Goal: Communication & Community: Connect with others

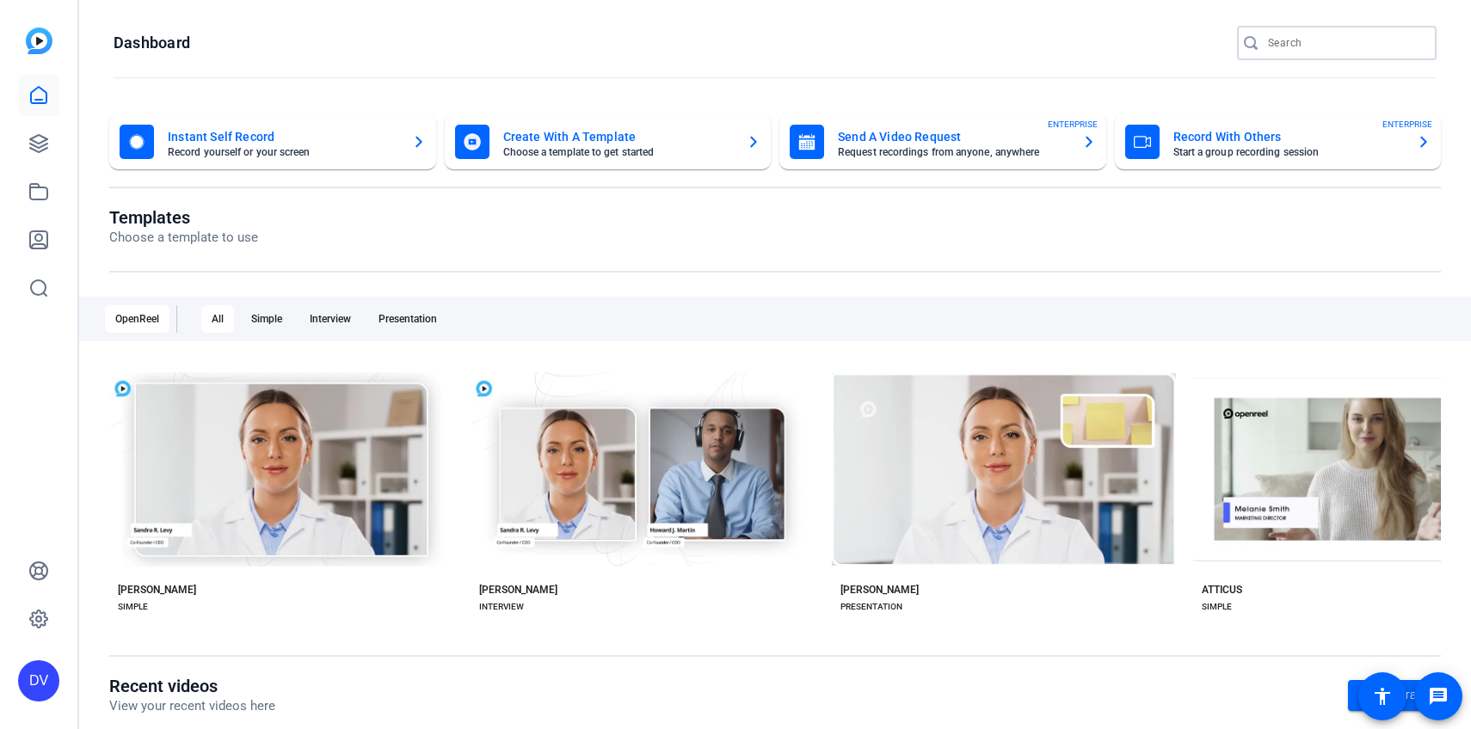
click at [1301, 42] on input "Search" at bounding box center [1345, 43] width 155 height 21
click at [1305, 54] on div at bounding box center [1345, 43] width 155 height 34
click at [1305, 46] on input "Search" at bounding box center [1345, 43] width 155 height 21
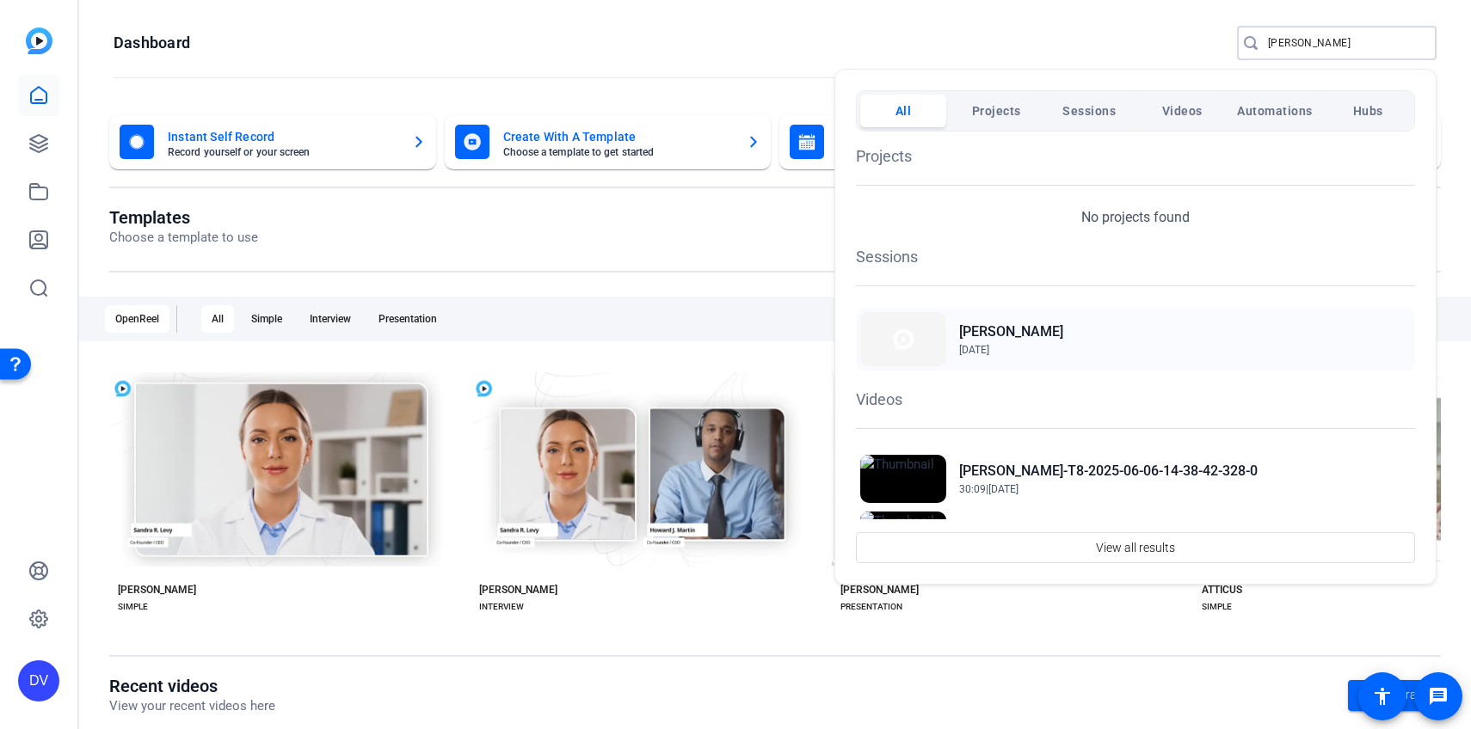
type input "dana"
click at [1011, 342] on span "Jul 31, 2025" at bounding box center [1011, 349] width 104 height 15
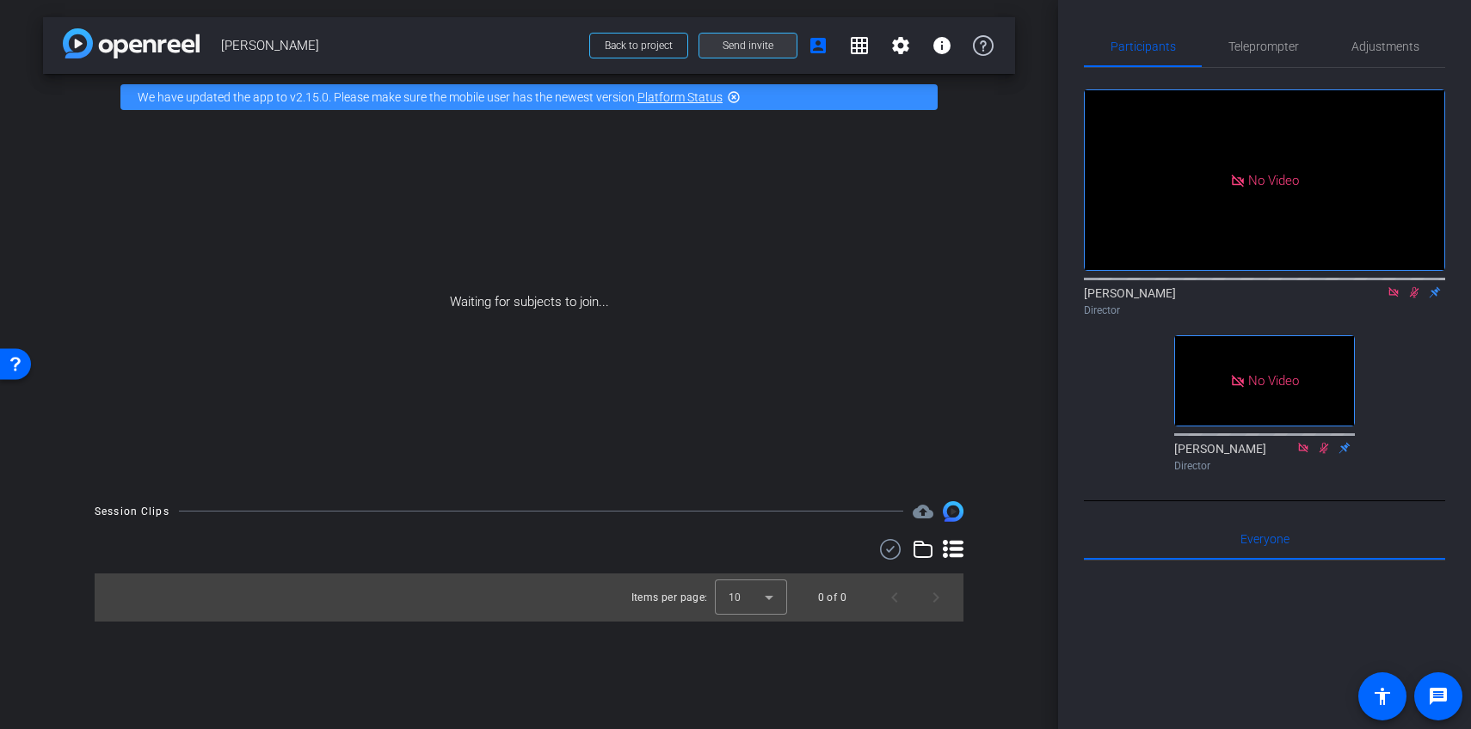
click at [721, 52] on span at bounding box center [747, 45] width 97 height 41
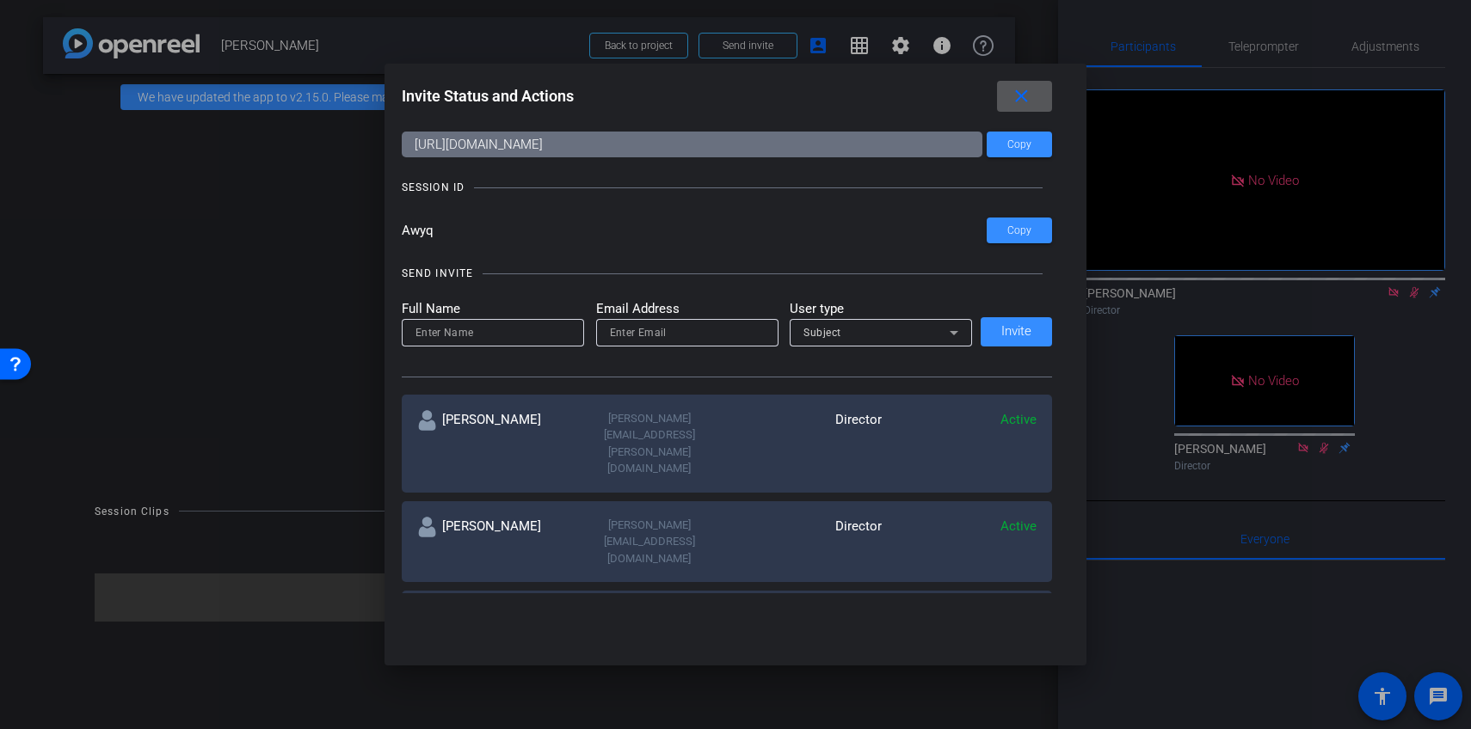
scroll to position [54, 0]
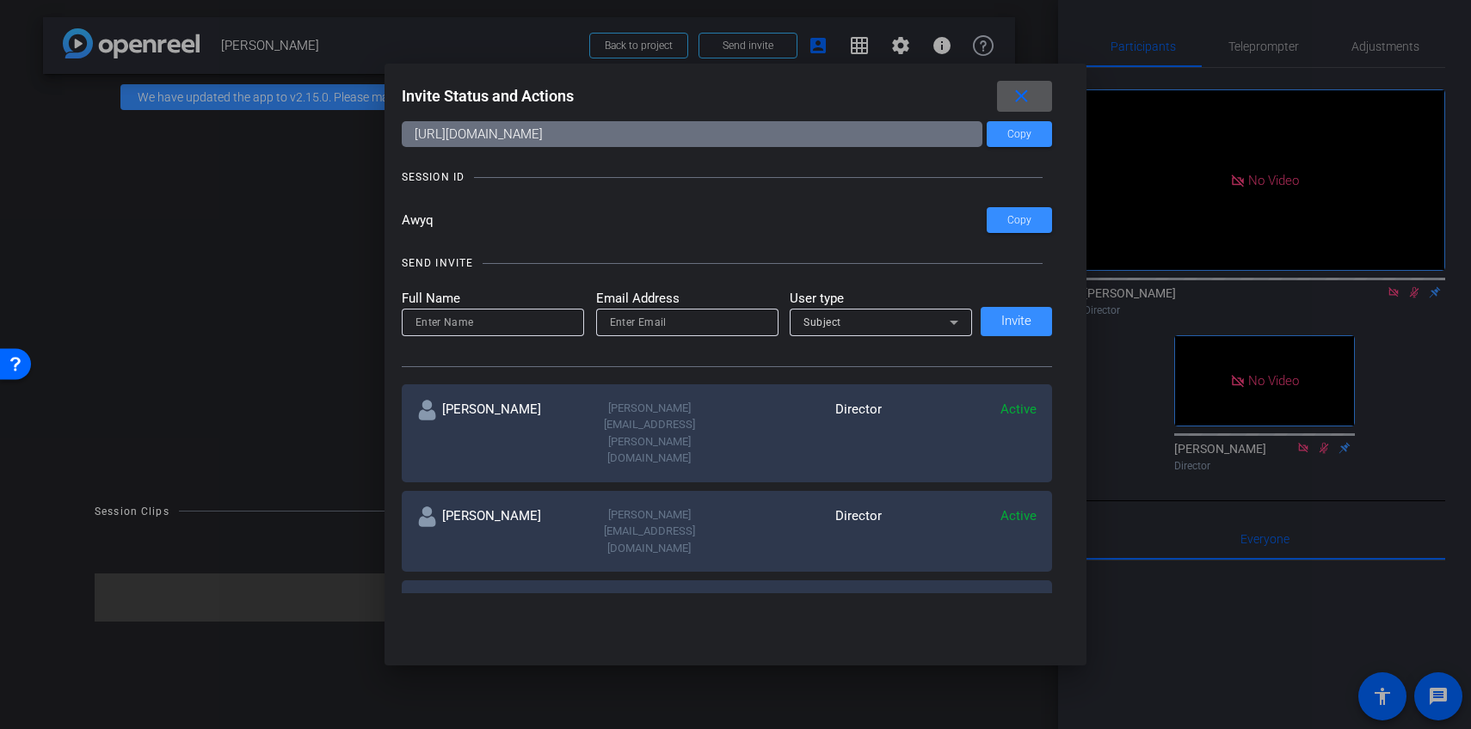
click at [1022, 596] on mat-icon "more_horiz" at bounding box center [1026, 606] width 21 height 21
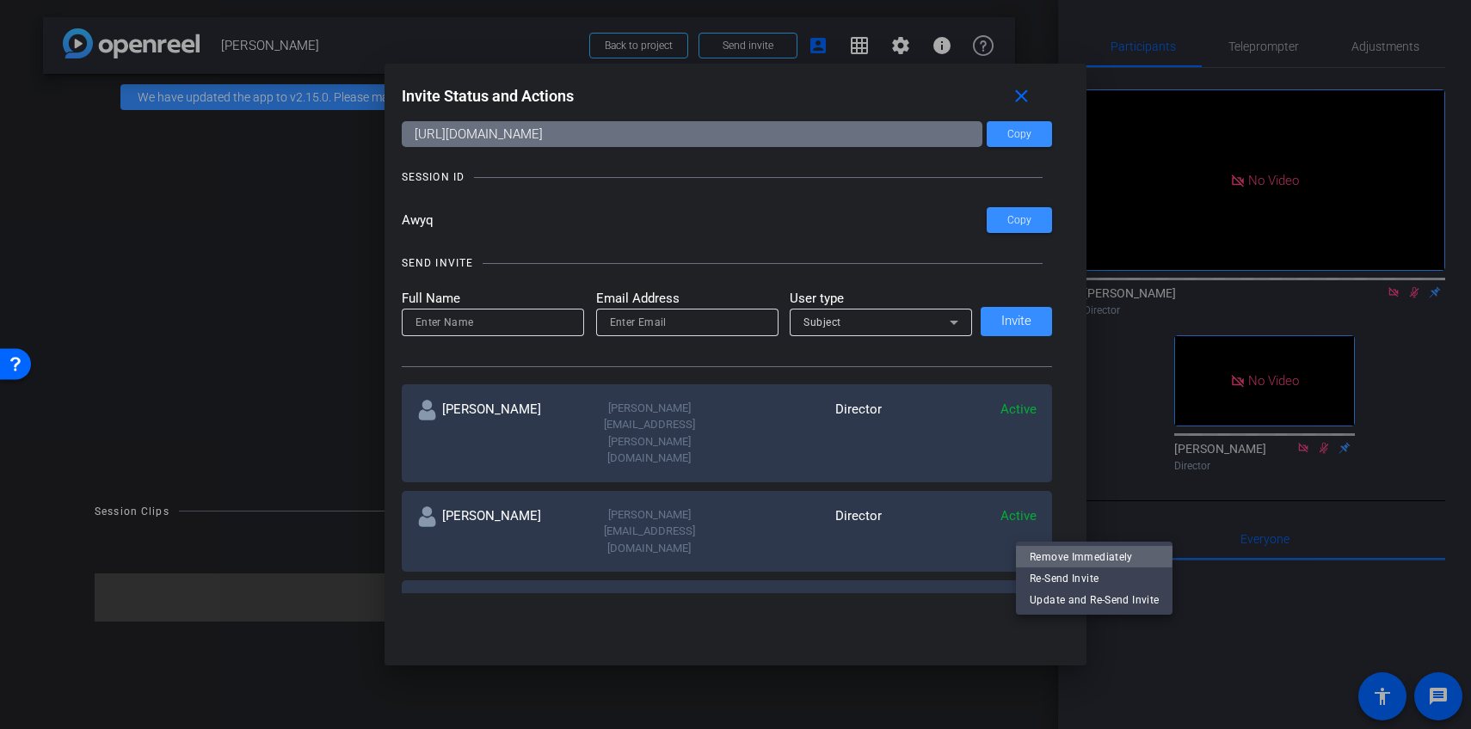
click at [1058, 552] on span "Remove Immediately" at bounding box center [1093, 557] width 129 height 21
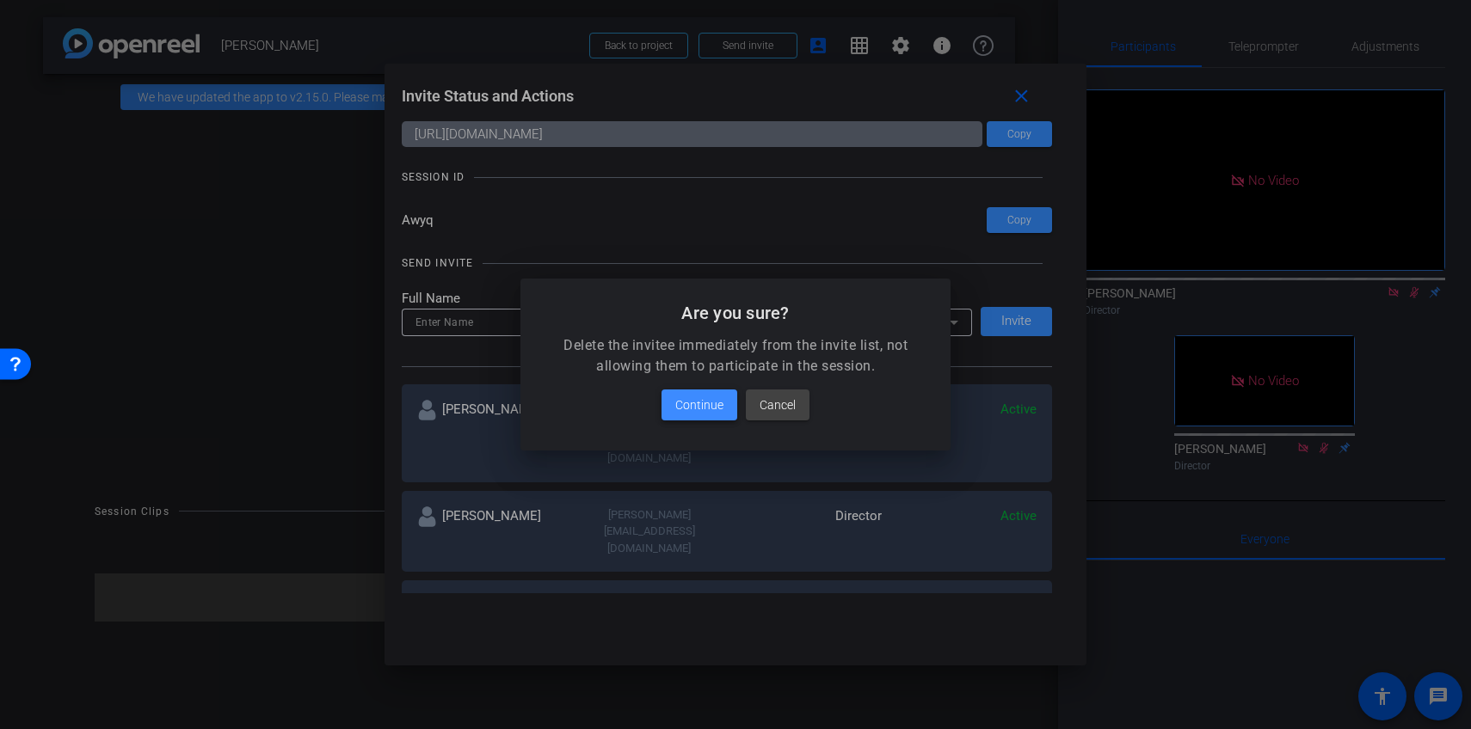
click at [703, 402] on span "Continue" at bounding box center [699, 405] width 48 height 21
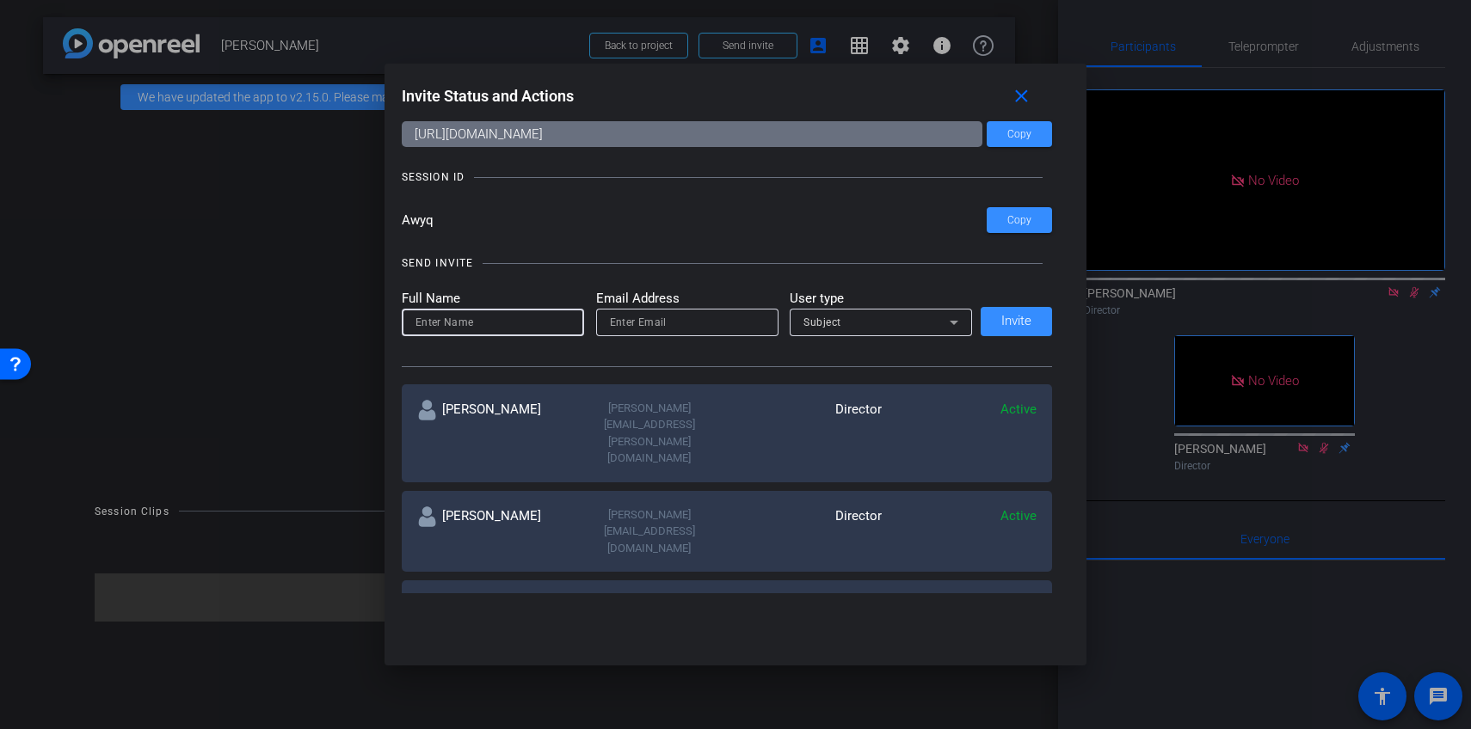
click at [501, 322] on input at bounding box center [492, 322] width 155 height 21
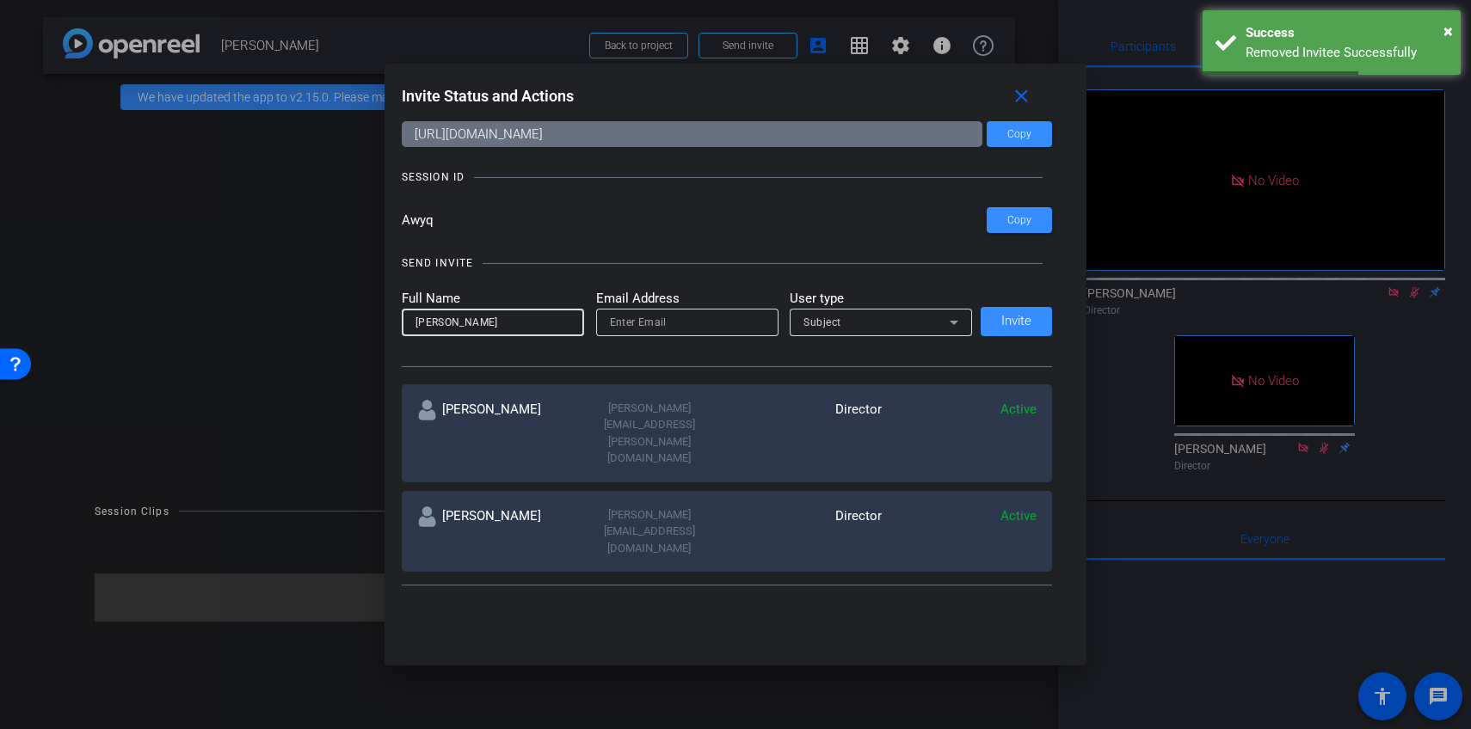
type input "Hazel Llemos"
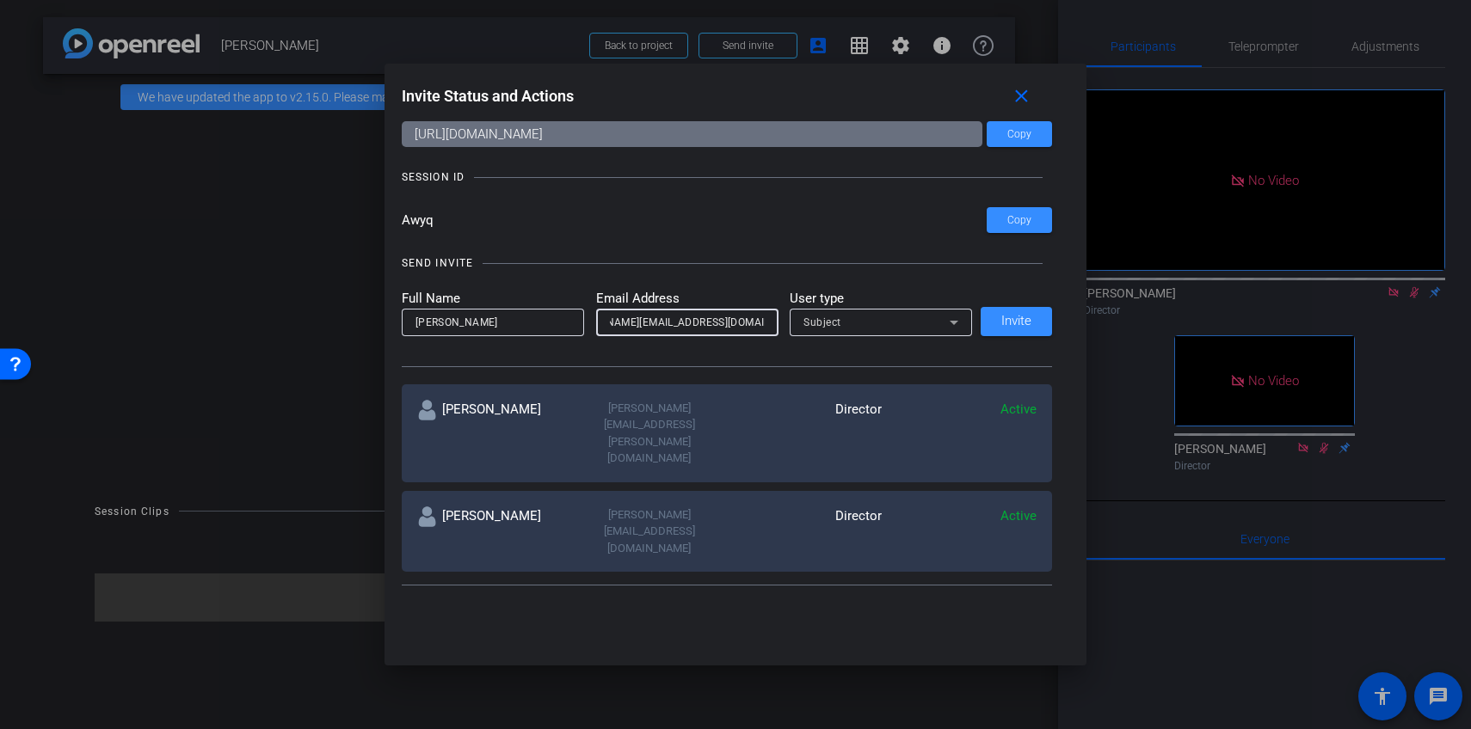
scroll to position [0, 62]
type input "hazel.llemos@remotevideotestimonials.com"
click at [884, 336] on div at bounding box center [880, 345] width 182 height 19
click at [875, 333] on div "Subject" at bounding box center [880, 323] width 155 height 28
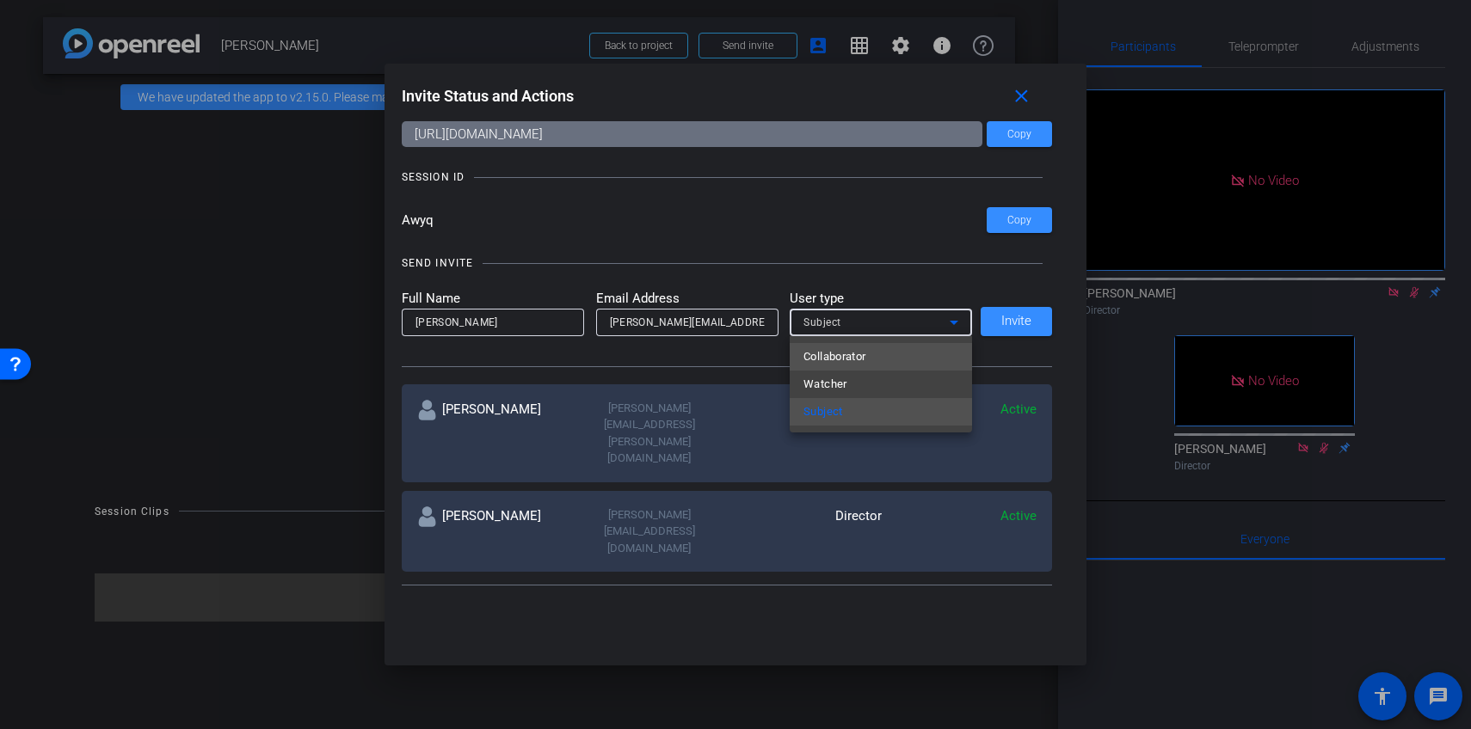
click at [857, 361] on span "Collaborator" at bounding box center [834, 357] width 63 height 21
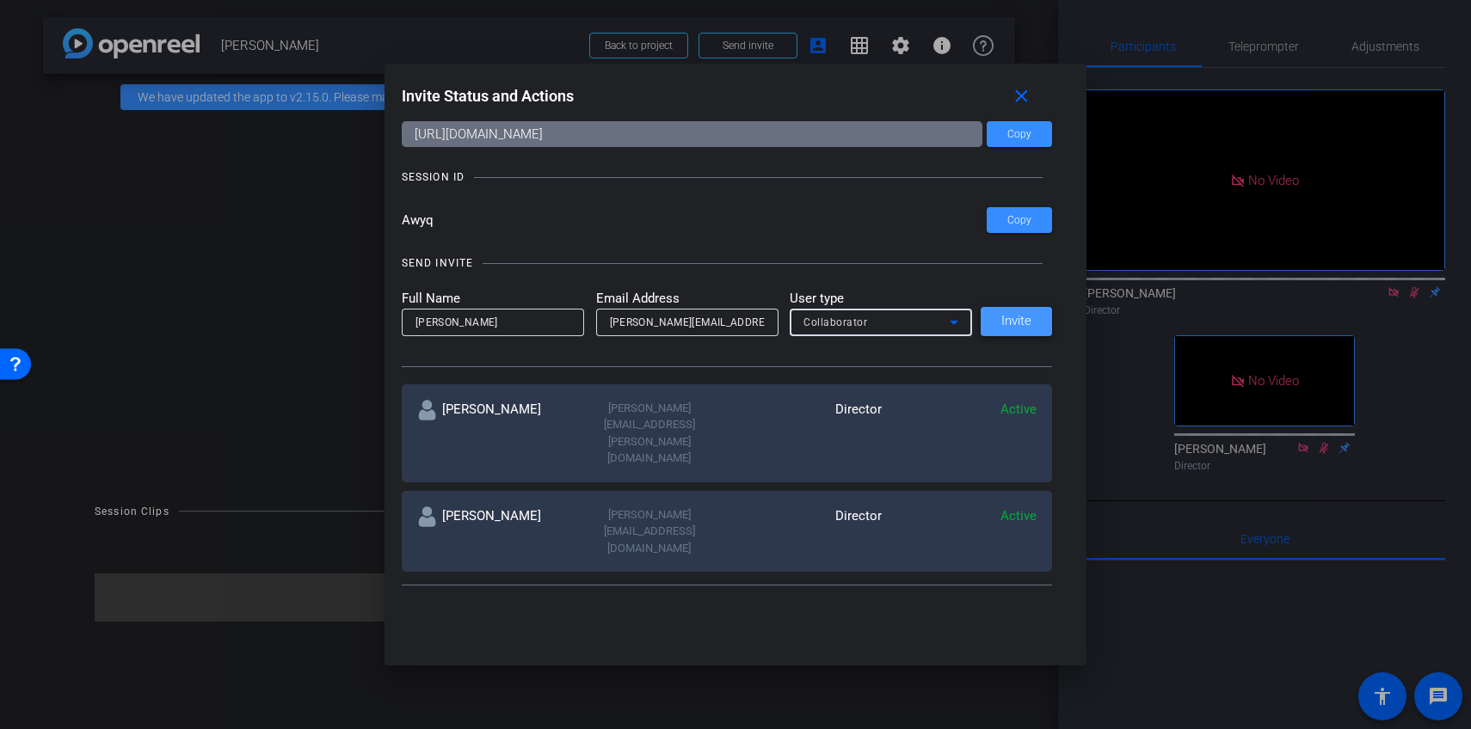
click at [1022, 324] on span "Invite" at bounding box center [1016, 321] width 30 height 13
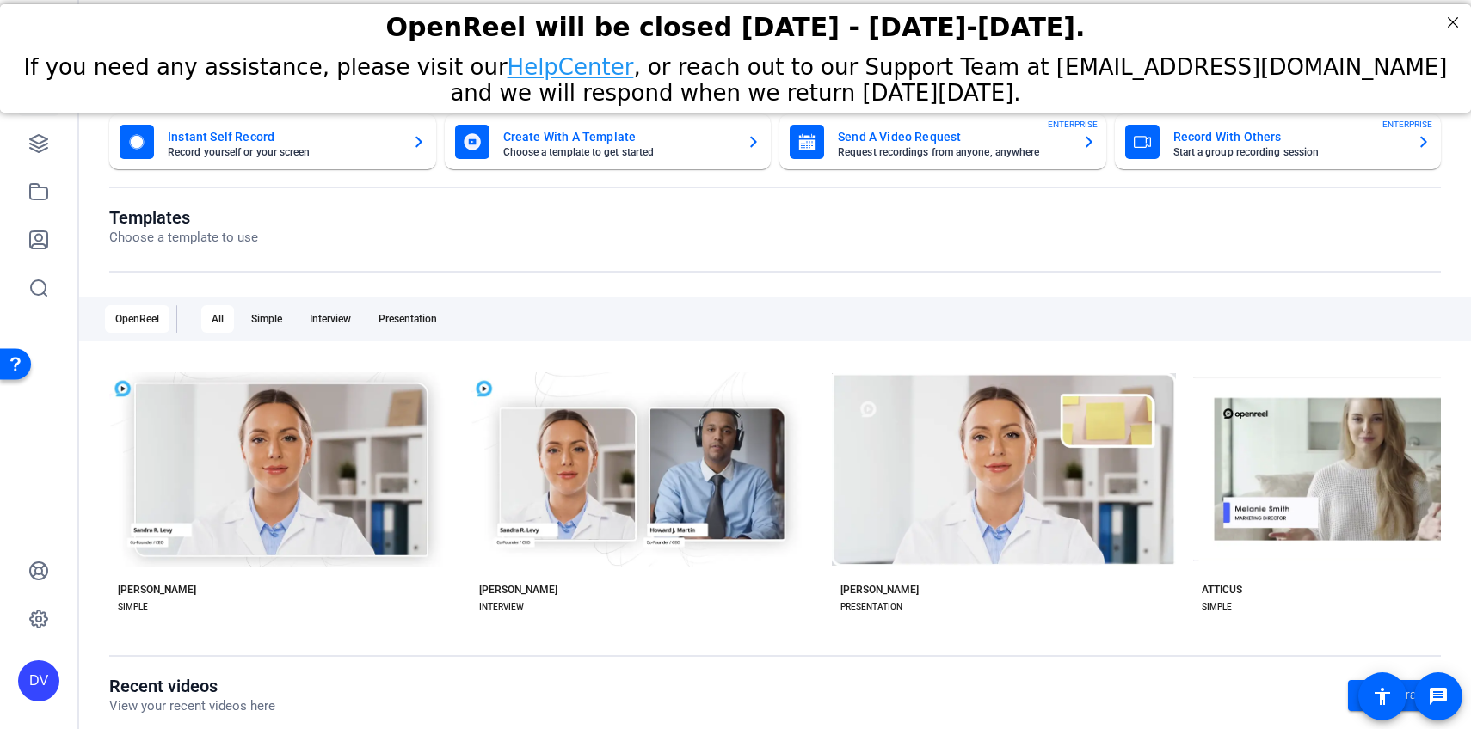
click at [1451, 8] on div "OpenReel will be closed [DATE] - [DATE]-[DATE]." at bounding box center [735, 26] width 1471 height 47
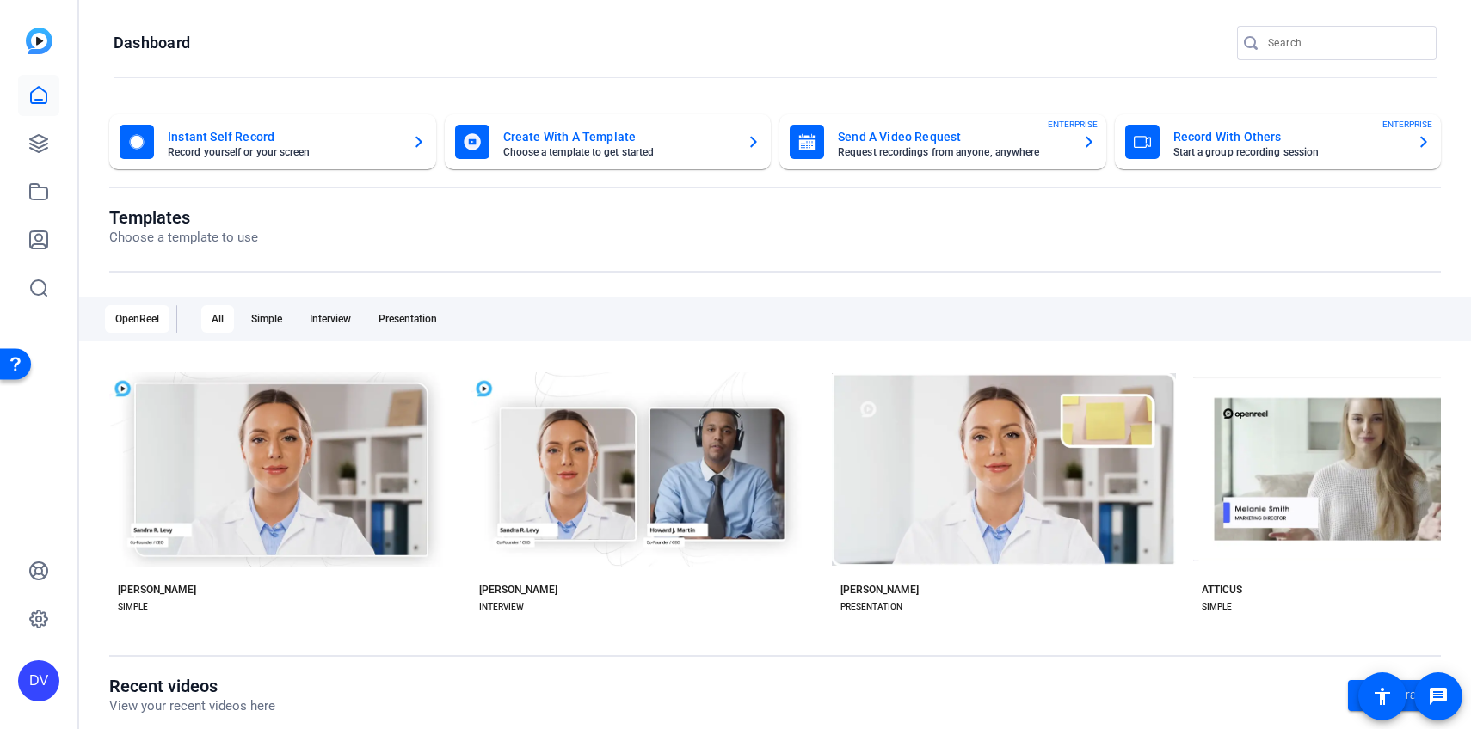
click at [1258, 60] on div at bounding box center [1337, 69] width 200 height 19
click at [1266, 40] on div at bounding box center [1252, 42] width 31 height 17
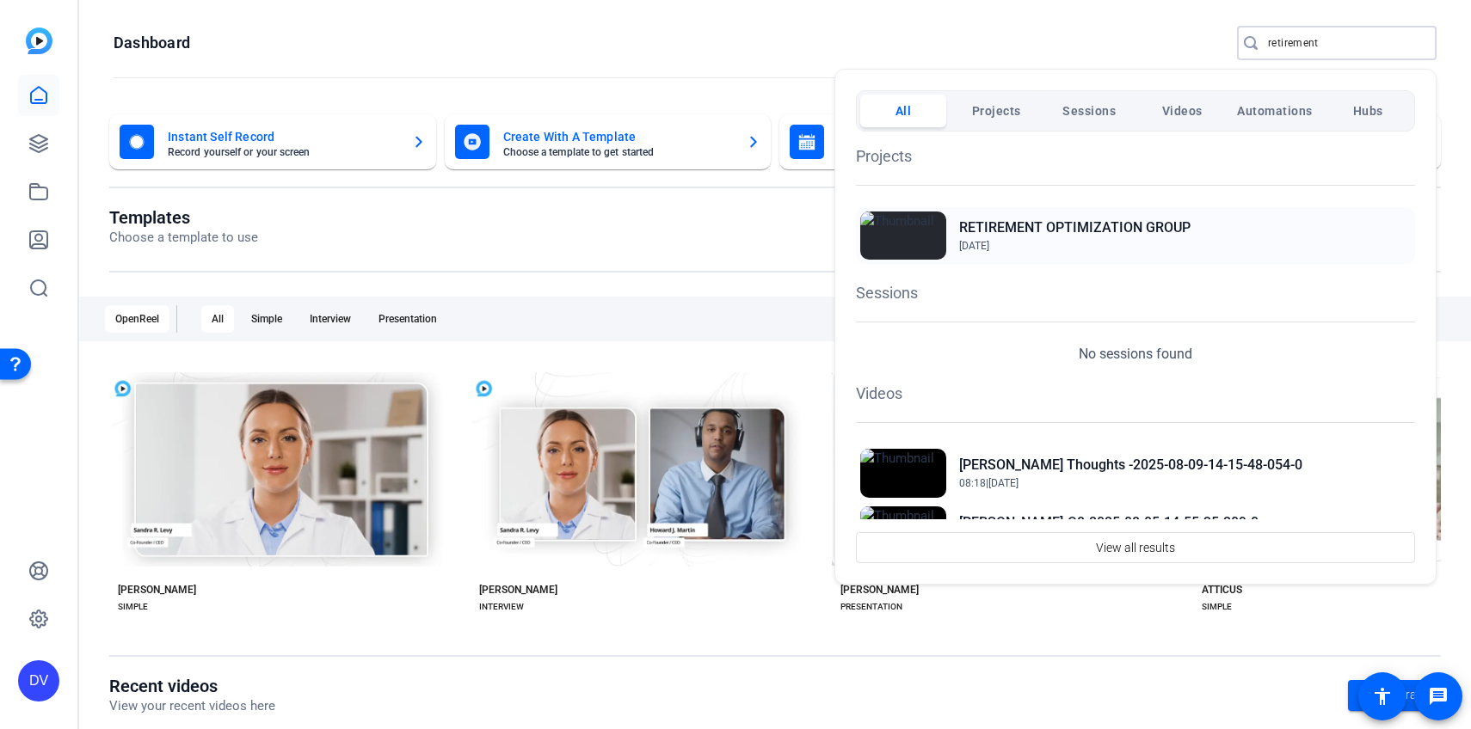
type input "retirement"
click at [1105, 221] on h2 "RETIREMENT OPTIMIZATION GROUP" at bounding box center [1074, 228] width 231 height 21
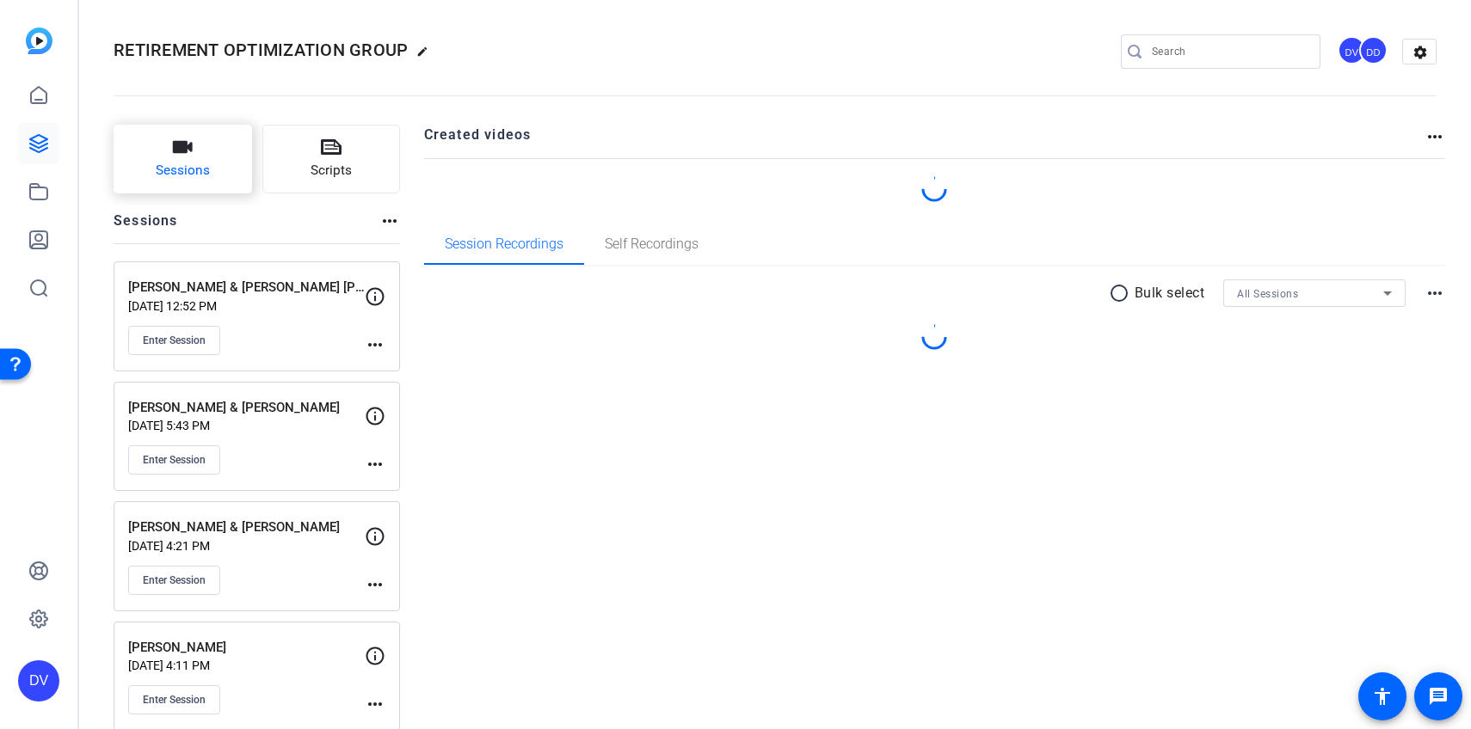
click at [222, 166] on button "Sessions" at bounding box center [183, 159] width 138 height 69
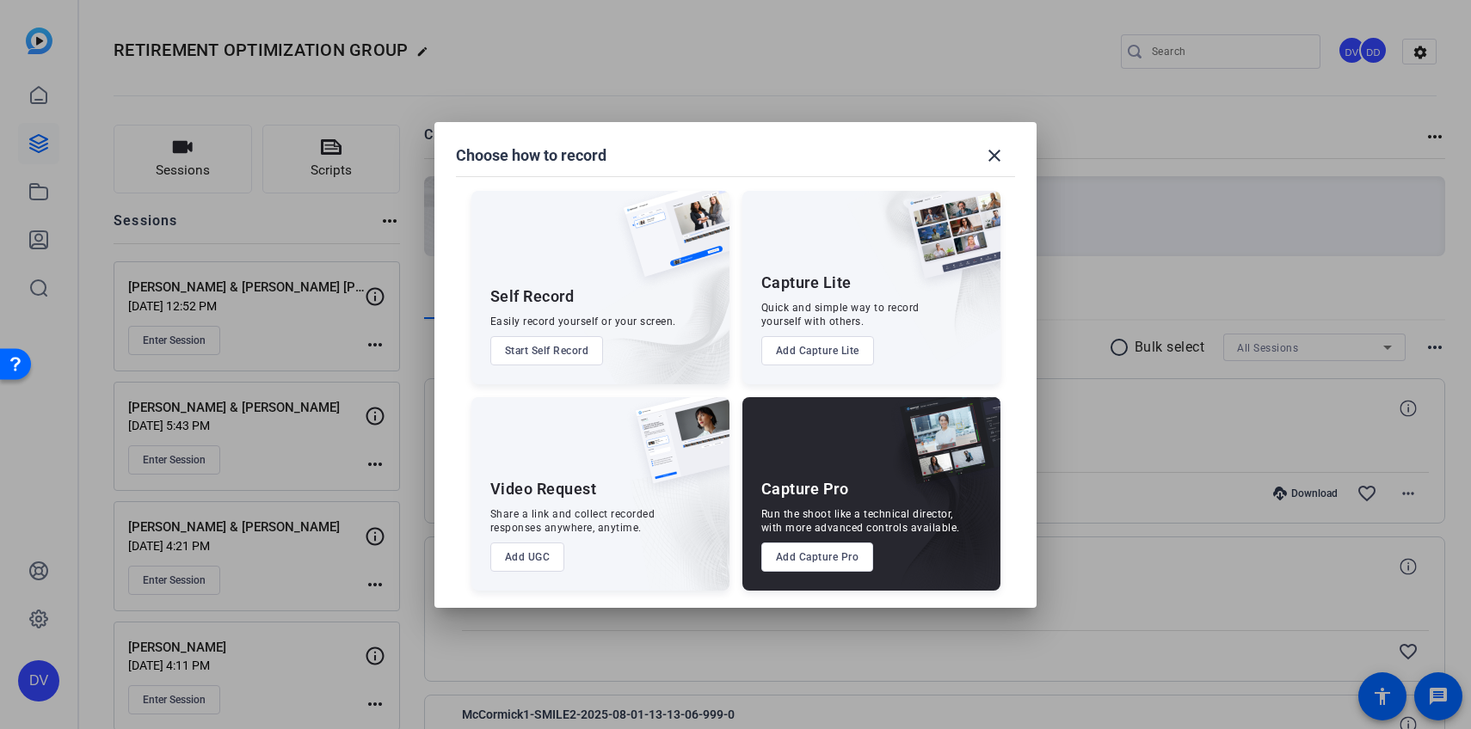
click at [788, 565] on button "Add Capture Pro" at bounding box center [817, 557] width 113 height 29
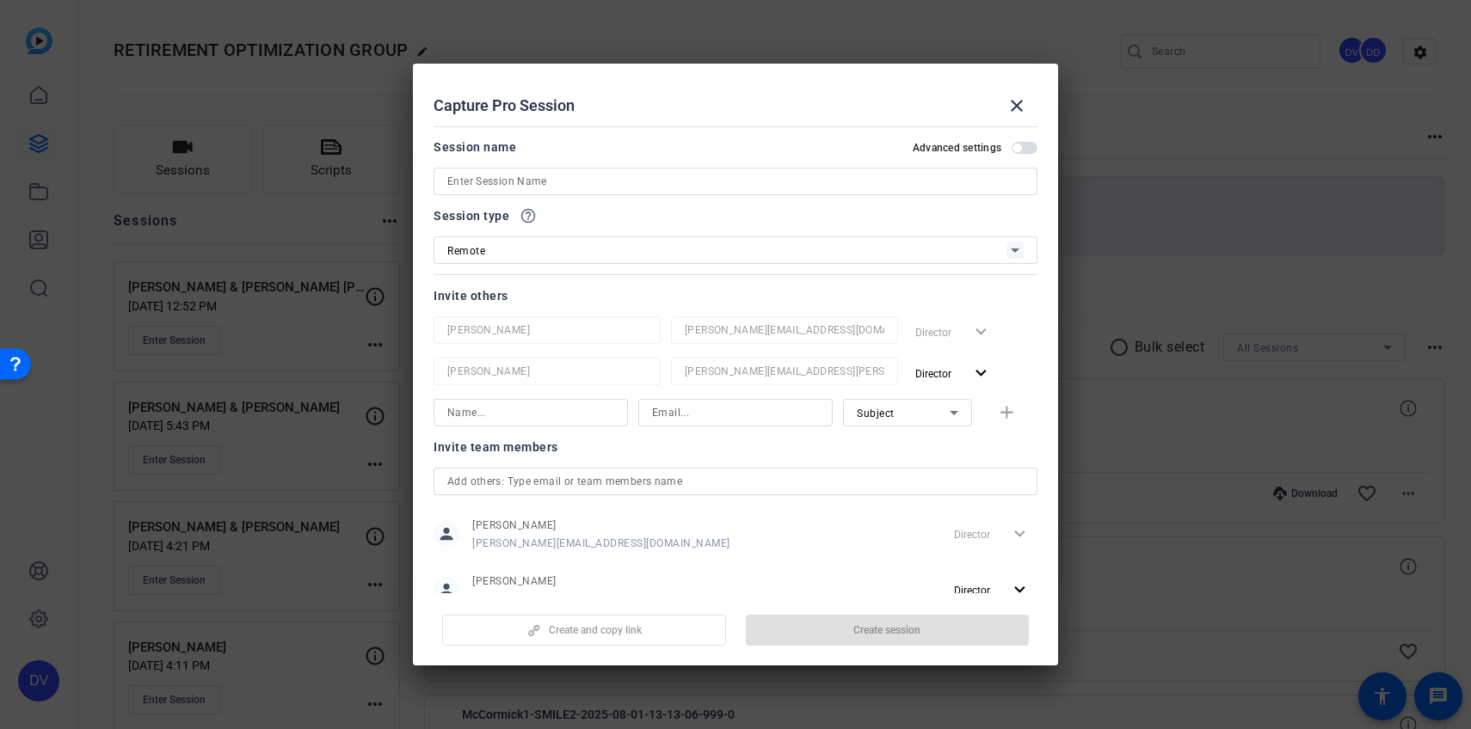
click at [614, 184] on input at bounding box center [735, 181] width 576 height 21
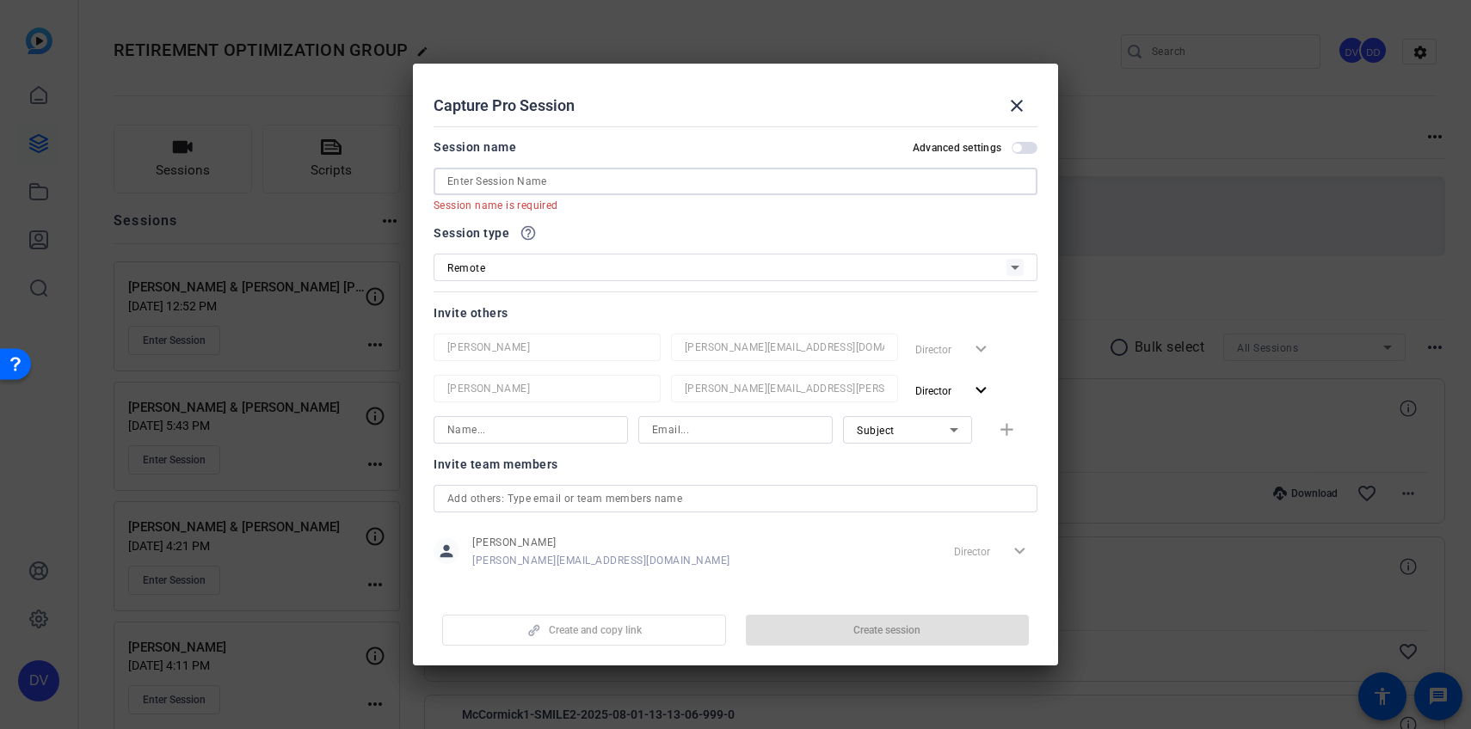
paste input "Dave & Donna Lozipone"
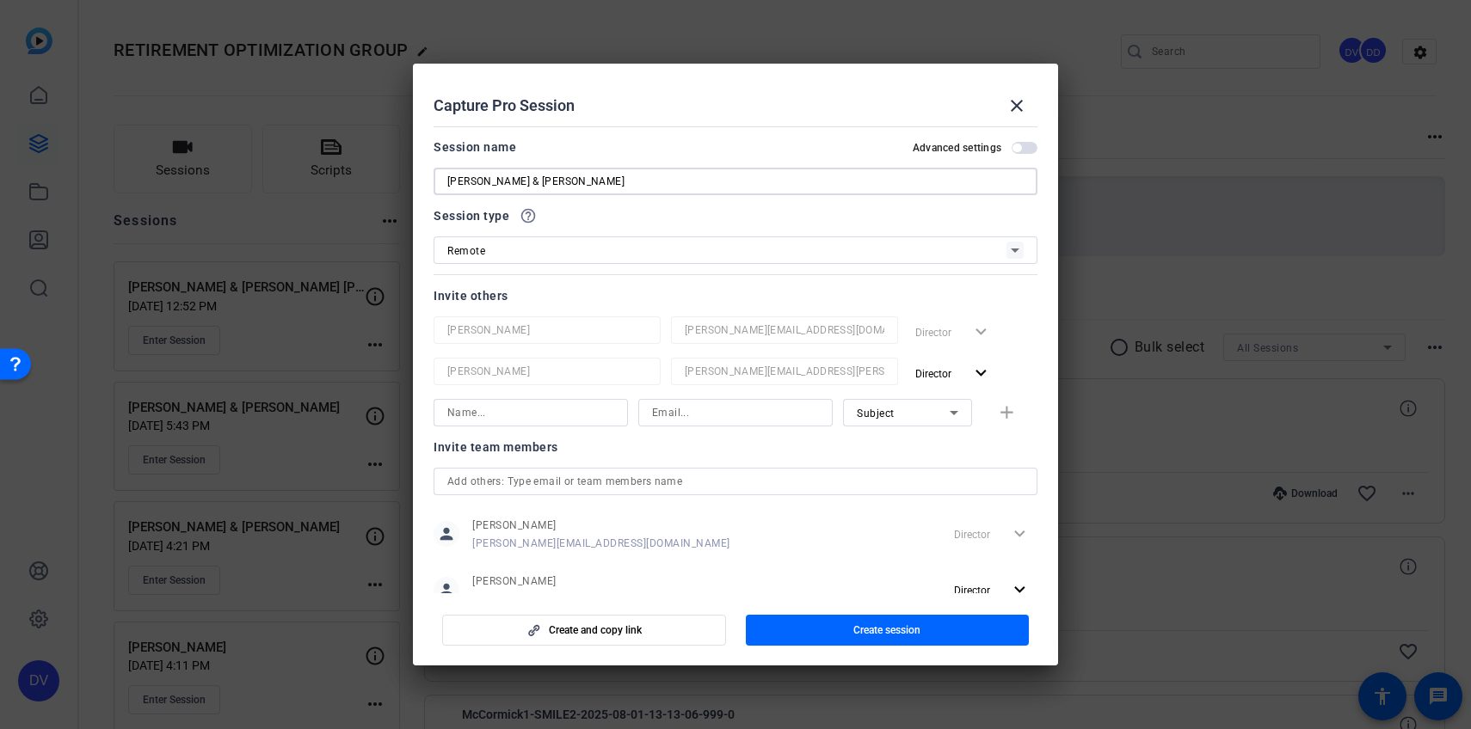
scroll to position [54, 0]
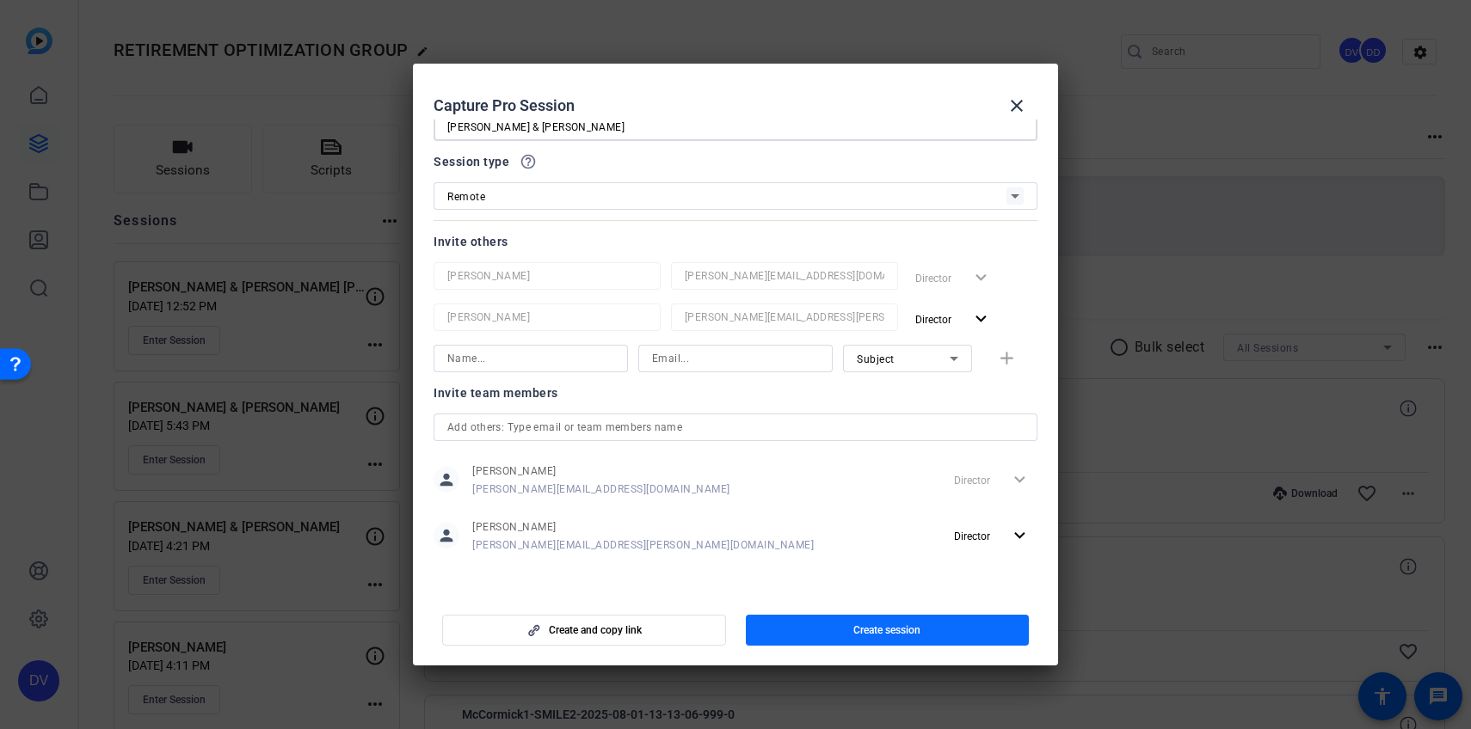
type input "[PERSON_NAME] & [PERSON_NAME]"
click at [861, 645] on span "button" at bounding box center [888, 630] width 284 height 41
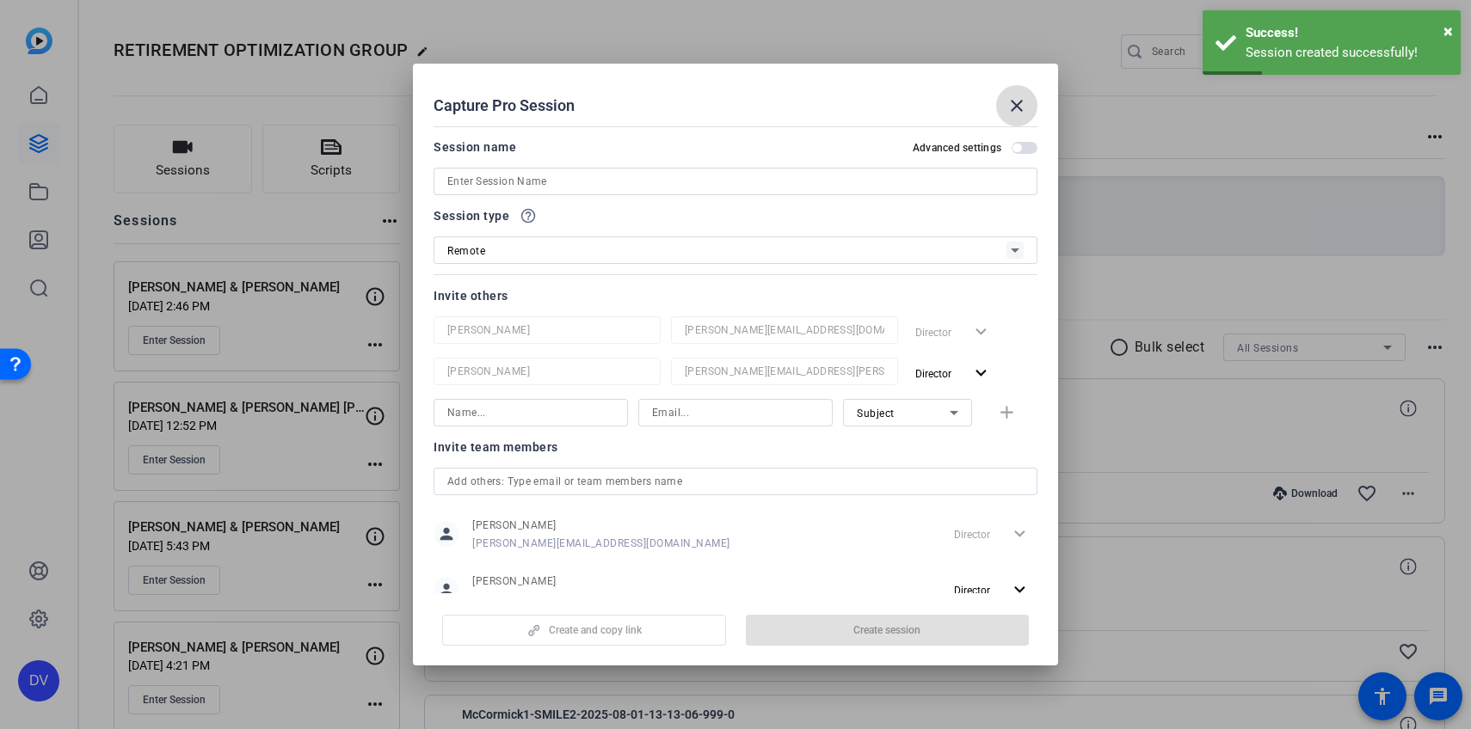
click at [1017, 102] on mat-icon "close" at bounding box center [1016, 105] width 21 height 21
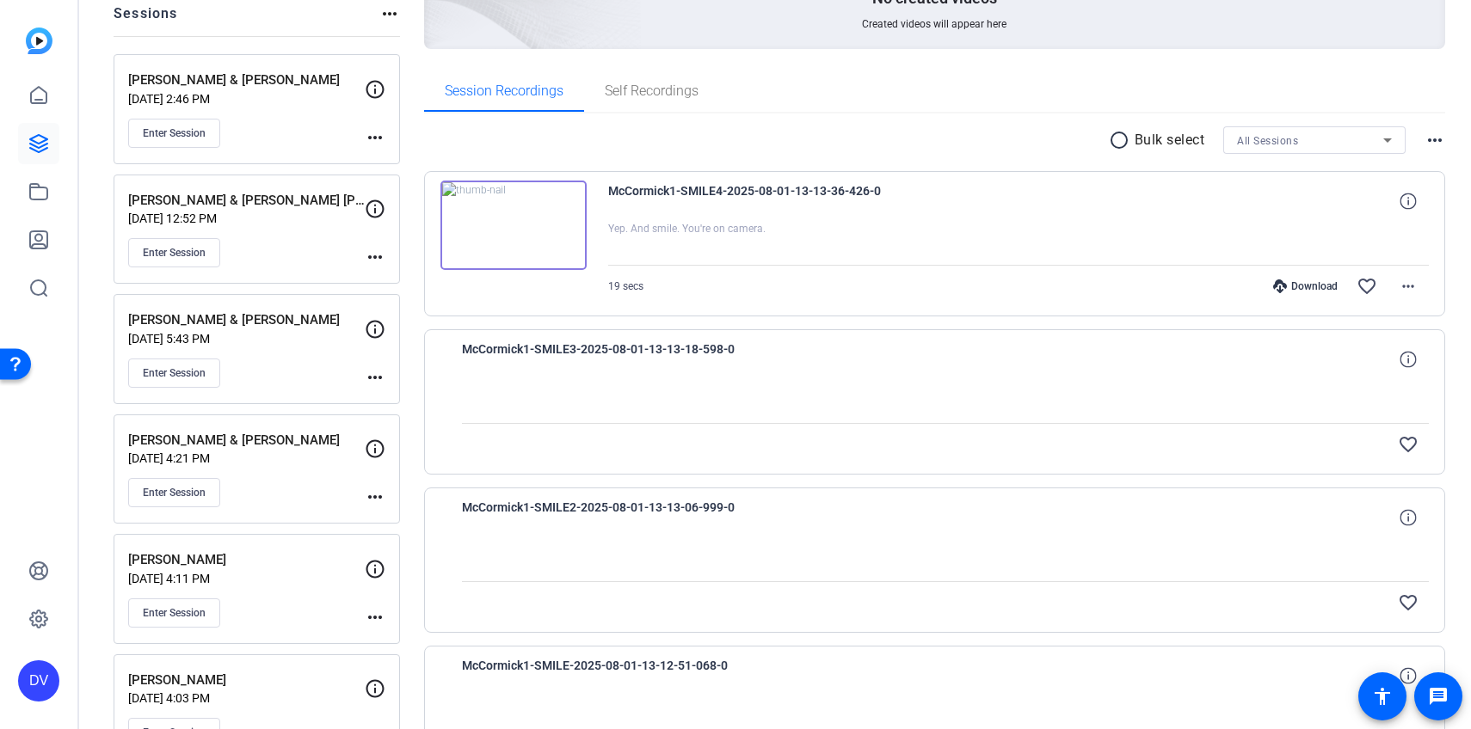
scroll to position [0, 0]
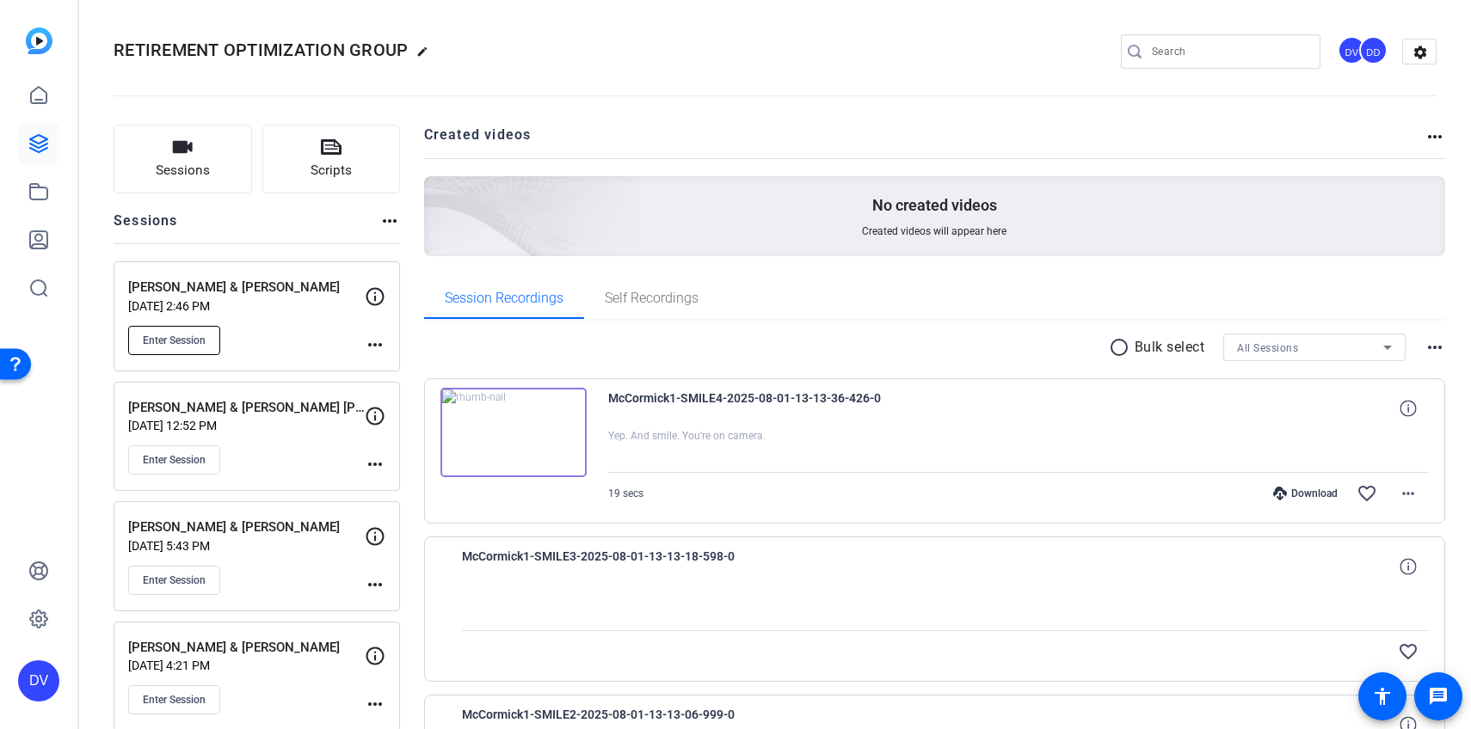
click at [200, 344] on span "Enter Session" at bounding box center [174, 341] width 63 height 14
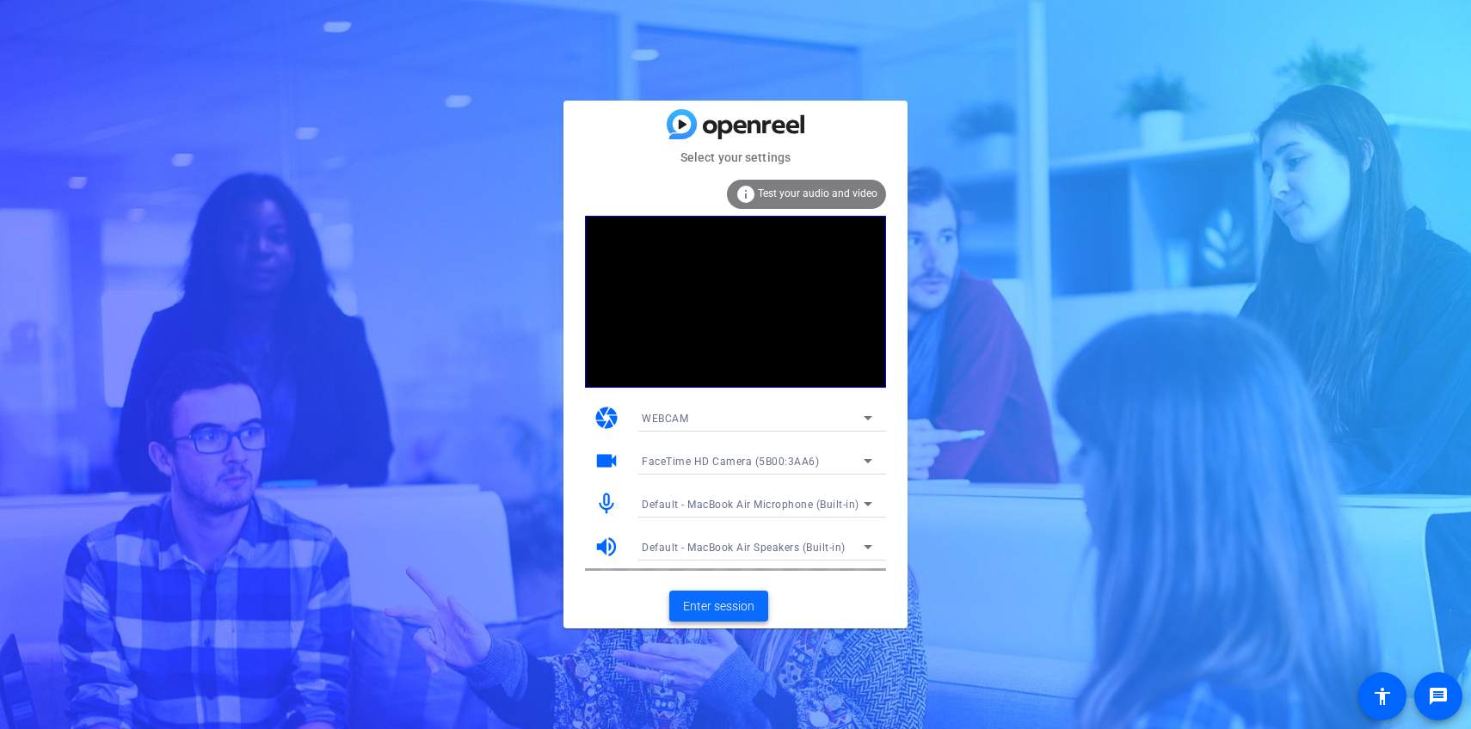
click at [725, 604] on span "Enter session" at bounding box center [718, 607] width 71 height 18
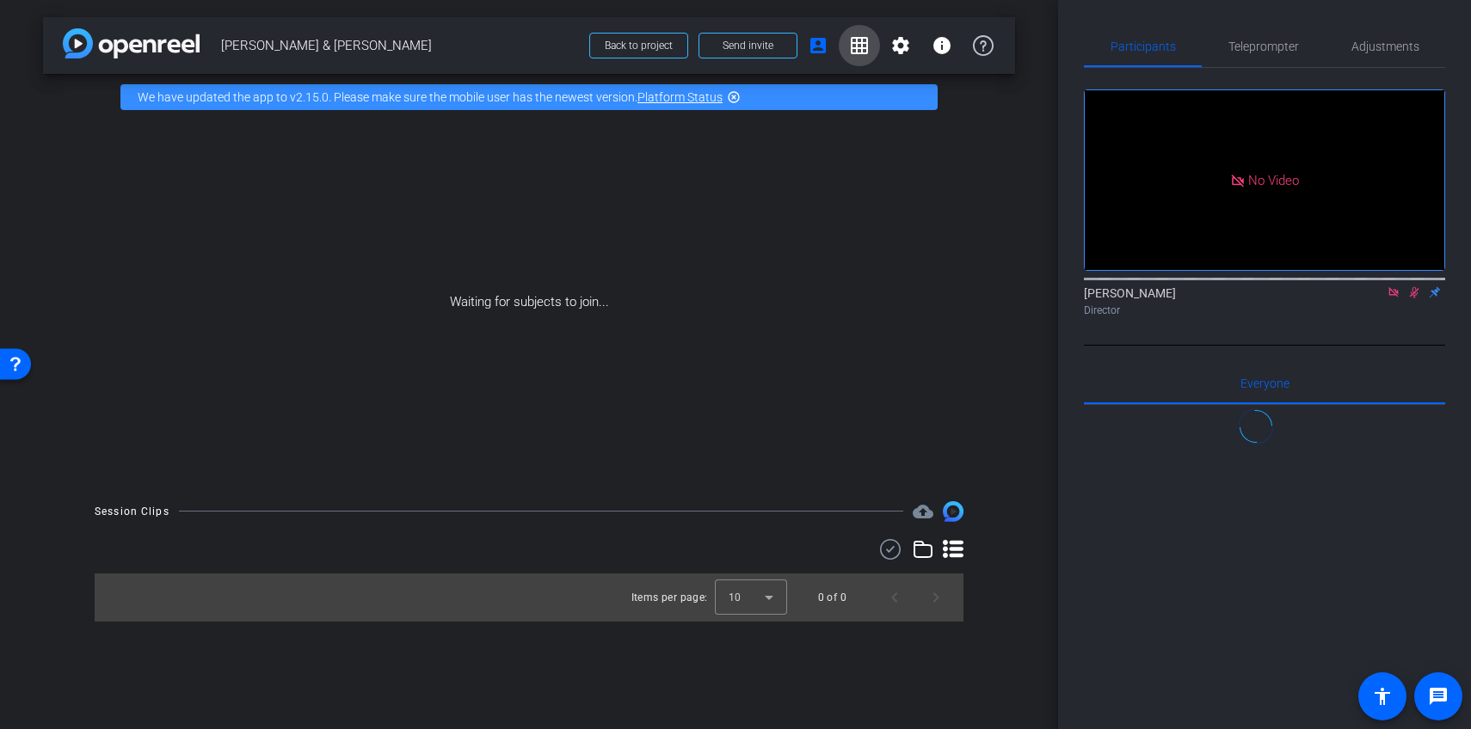
click at [853, 52] on mat-icon "grid_on" at bounding box center [859, 45] width 21 height 21
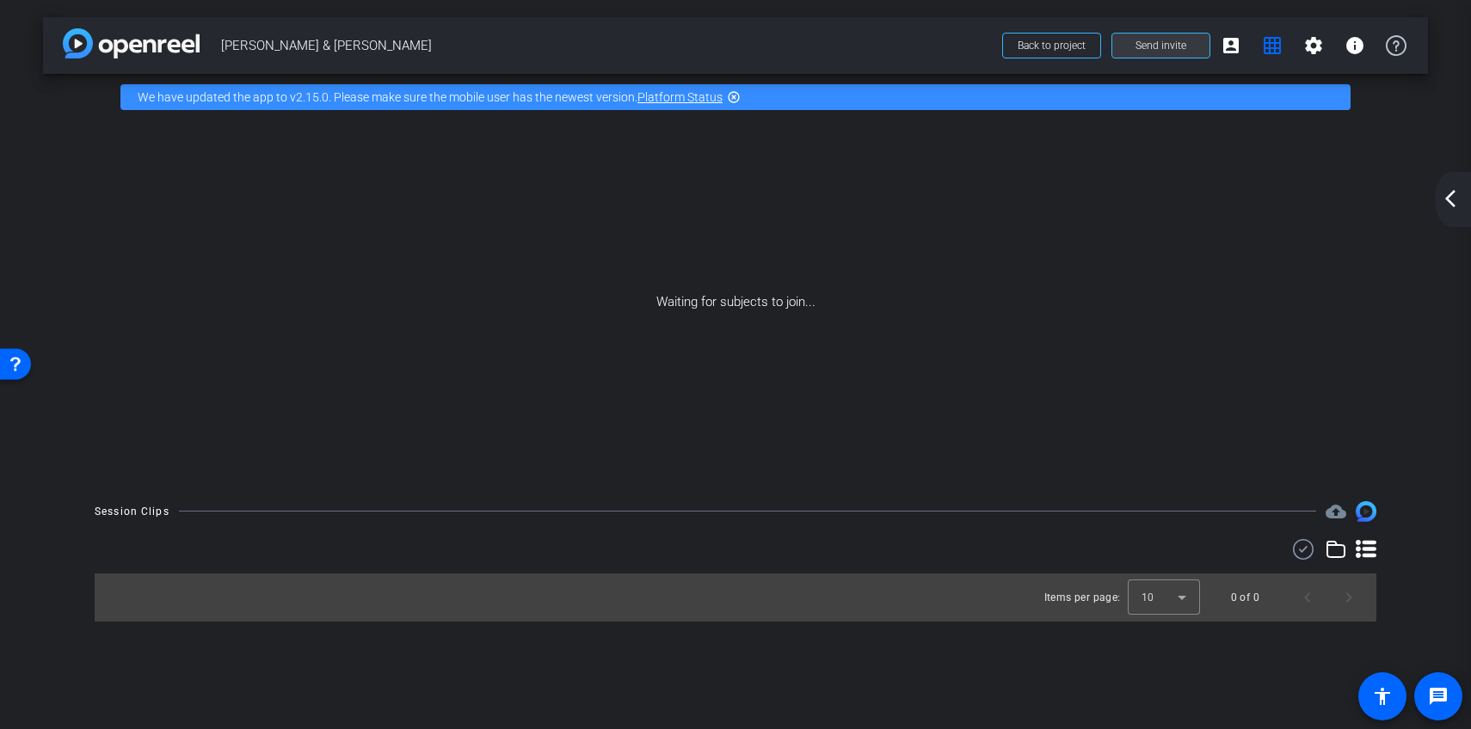
click at [1164, 40] on span "Send invite" at bounding box center [1160, 46] width 51 height 14
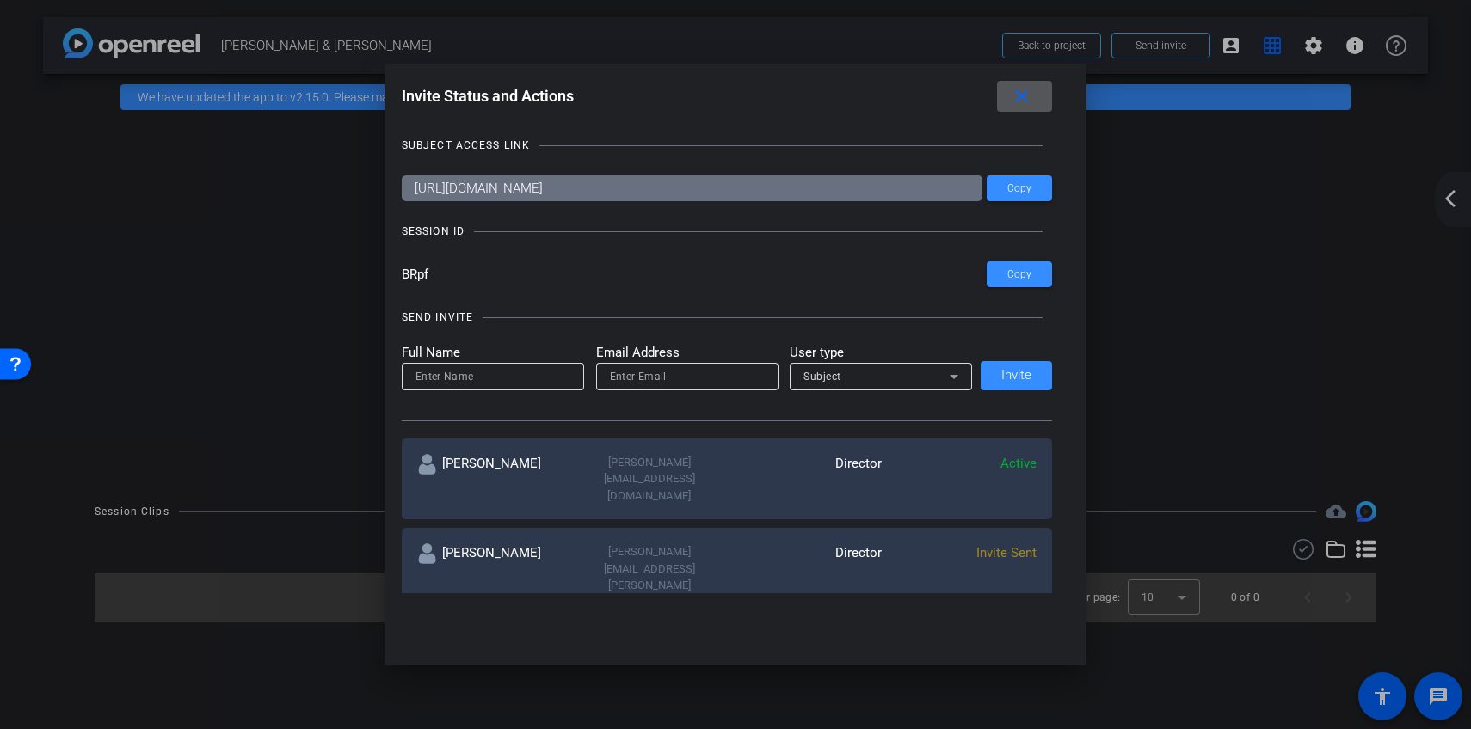
scroll to position [26, 0]
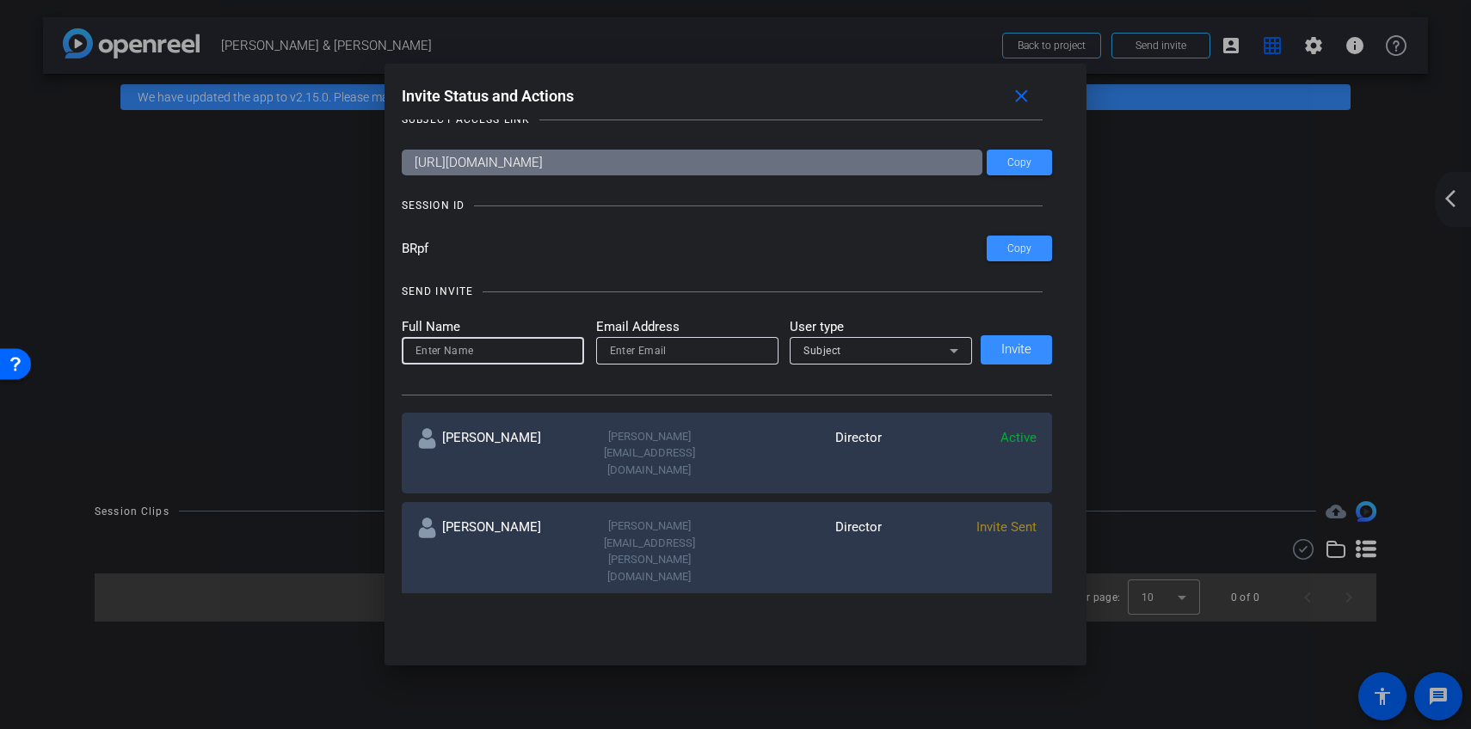
click at [476, 350] on input at bounding box center [492, 351] width 155 height 21
type input "G"
type input "[PERSON_NAME]"
type input "[PERSON_NAME][EMAIL_ADDRESS][DOMAIN_NAME]"
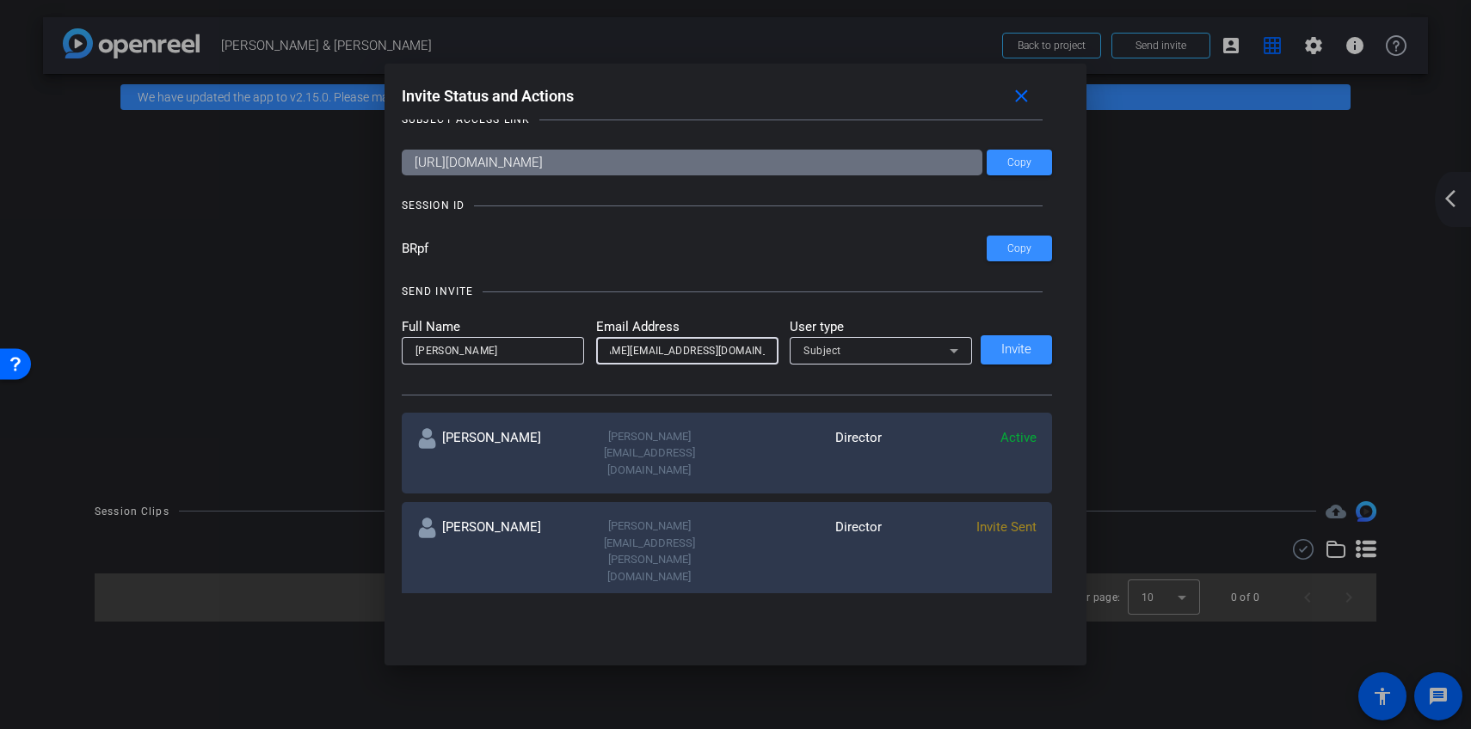
scroll to position [0, 0]
click at [847, 363] on div "Subject" at bounding box center [880, 351] width 155 height 28
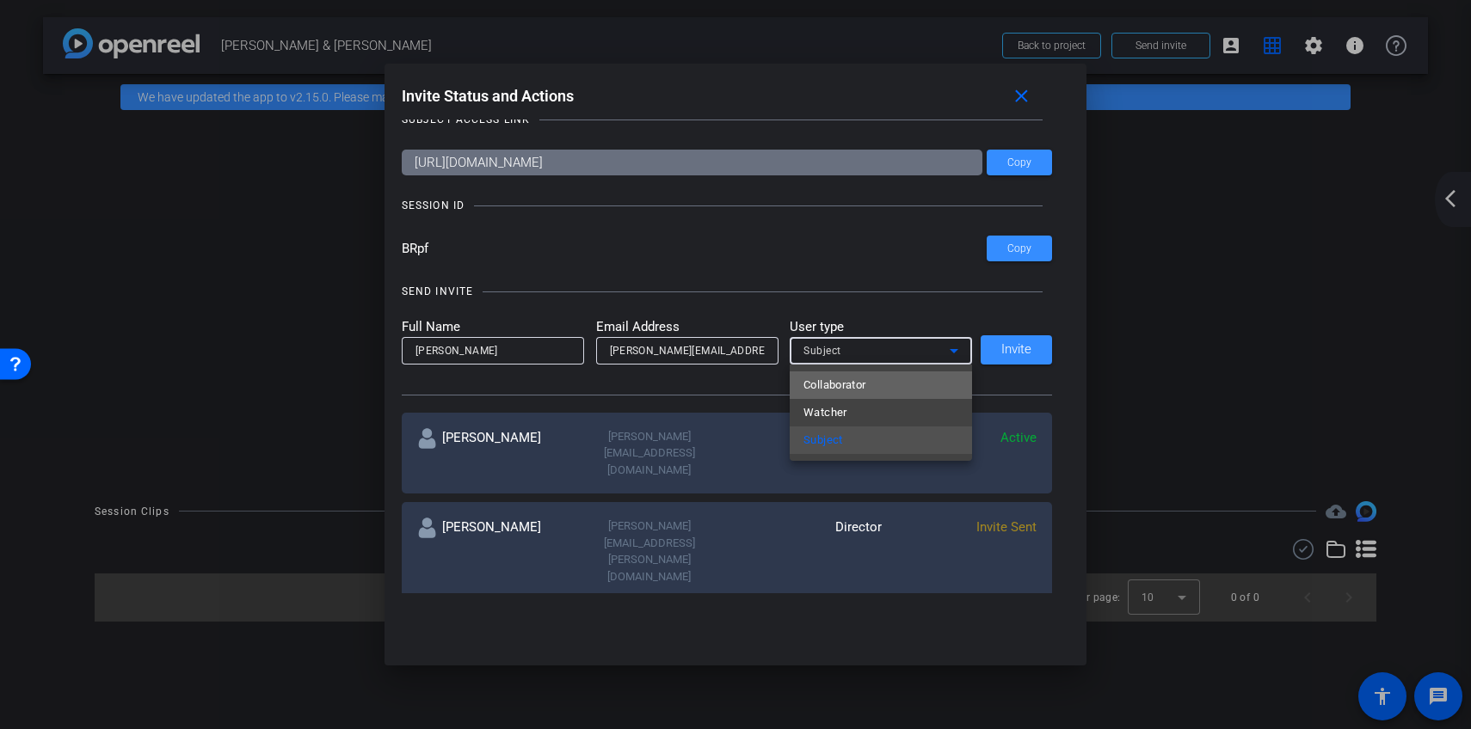
click at [854, 392] on span "Collaborator" at bounding box center [834, 385] width 63 height 21
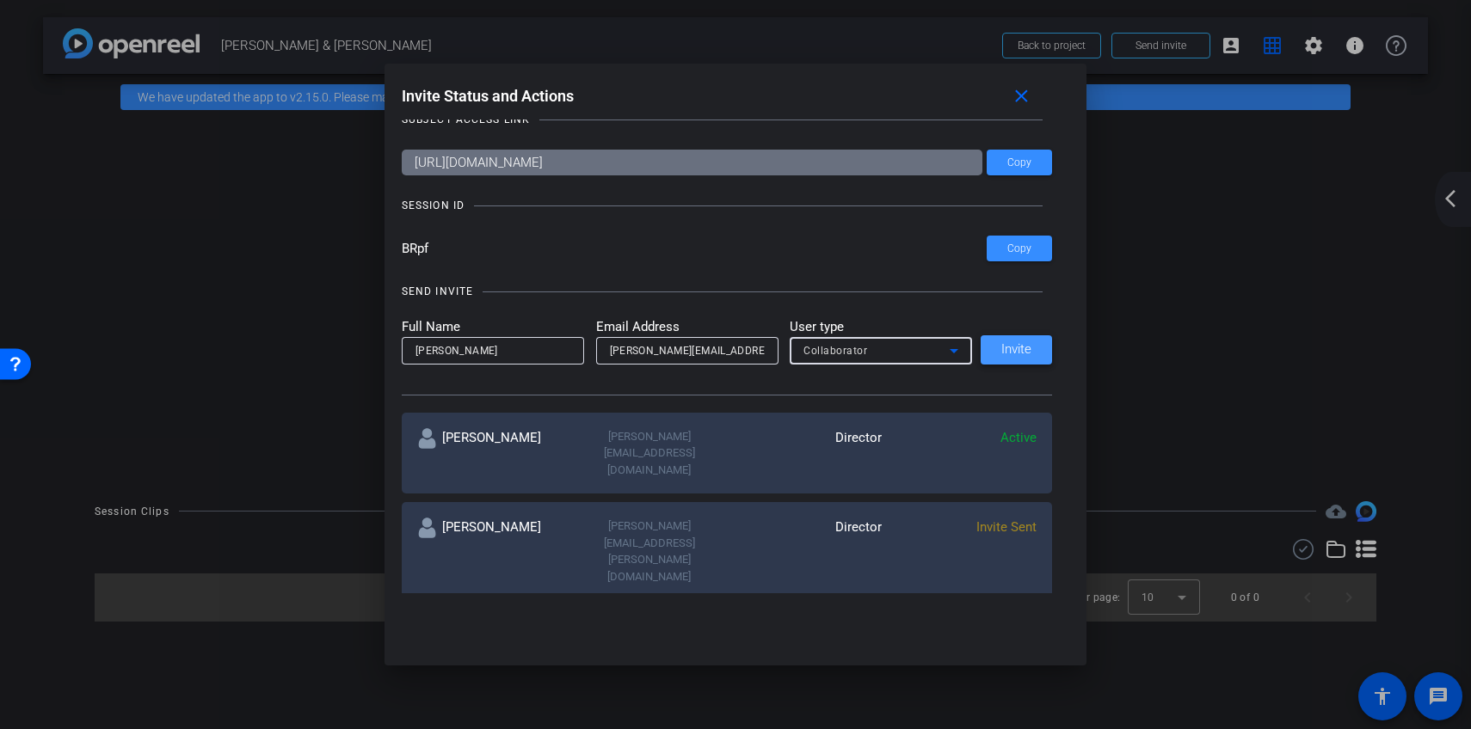
click at [1020, 368] on span at bounding box center [1015, 349] width 71 height 41
click at [1013, 353] on div "Full Name Hazel Llemos Email Address hazel.llemos@remotevideotestimonials.com U…" at bounding box center [727, 340] width 651 height 47
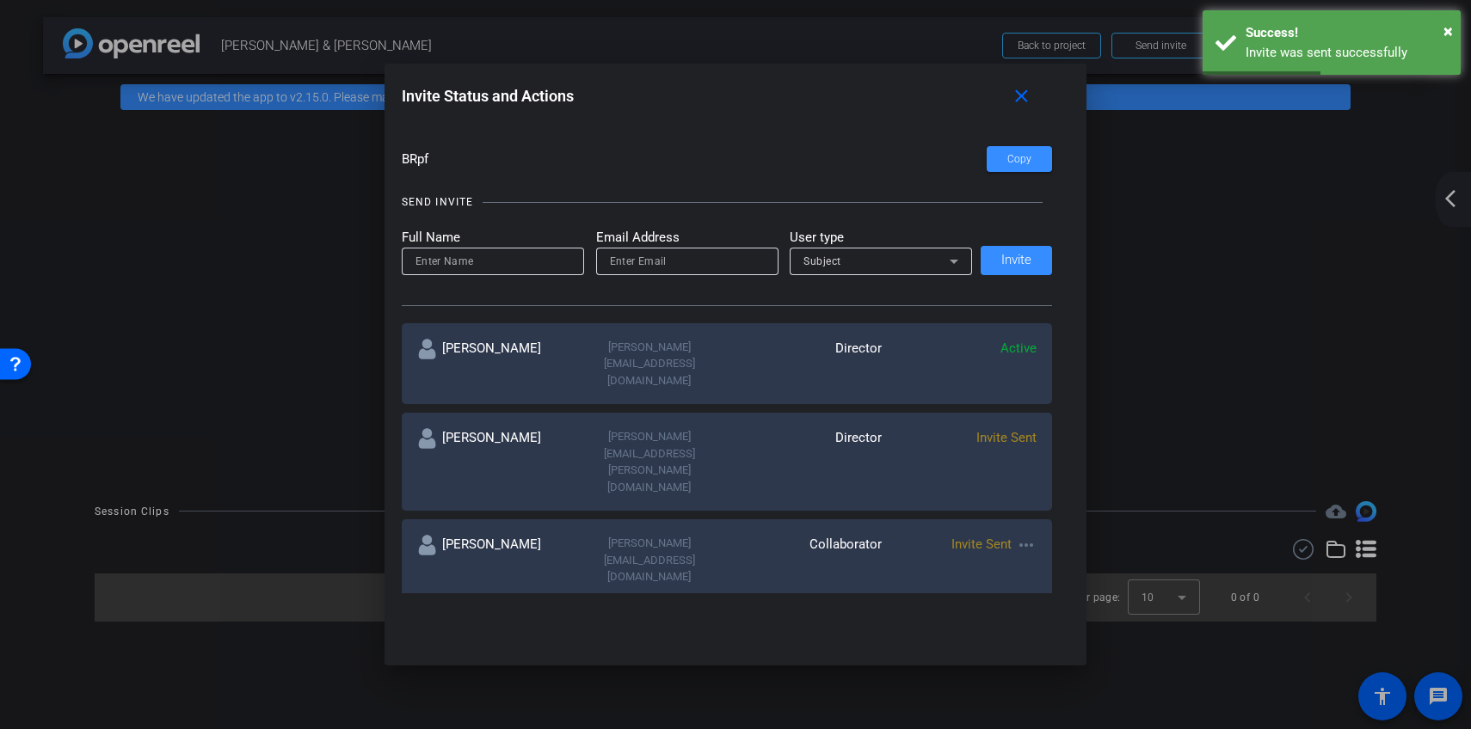
scroll to position [117, 0]
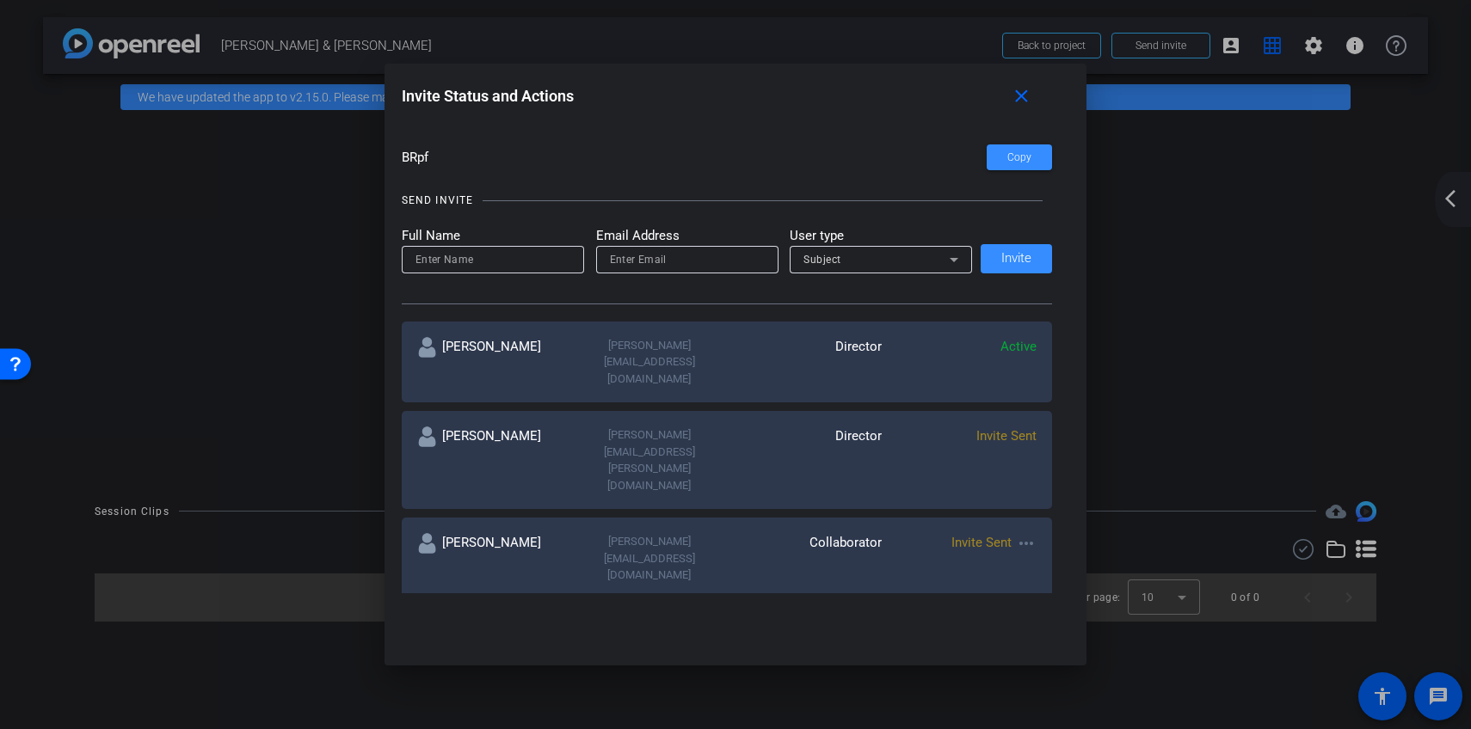
click at [1152, 228] on div at bounding box center [735, 364] width 1471 height 729
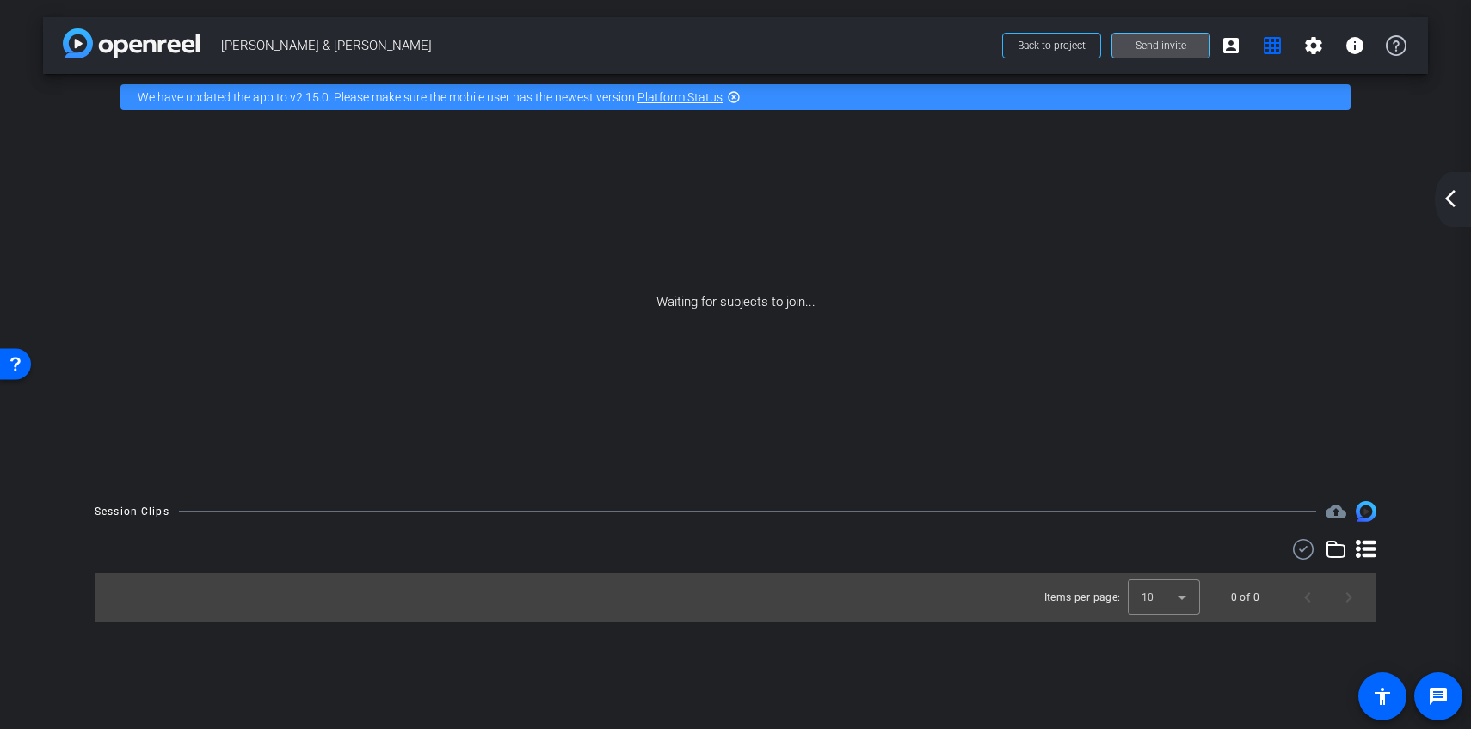
click at [1139, 52] on span at bounding box center [1160, 45] width 97 height 41
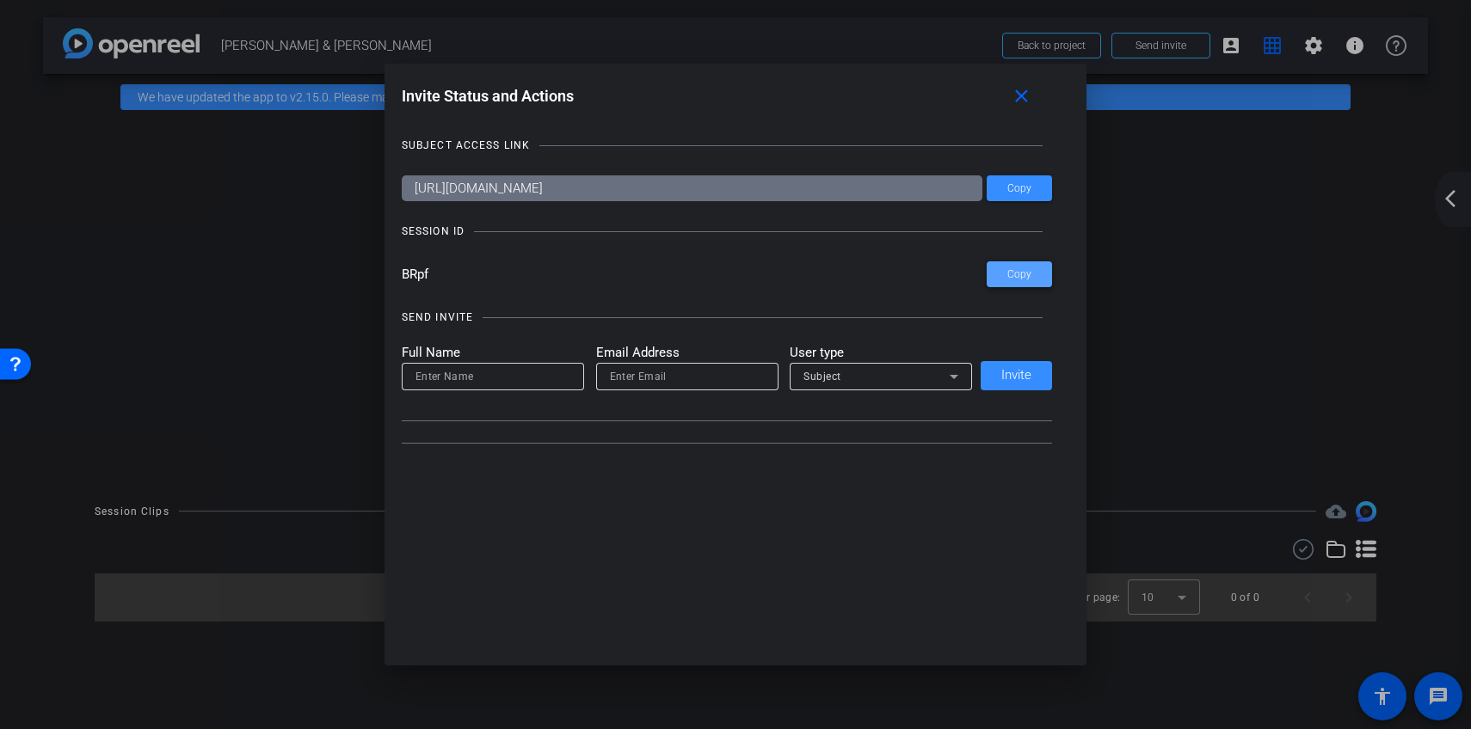
click at [1034, 276] on span at bounding box center [1018, 274] width 65 height 41
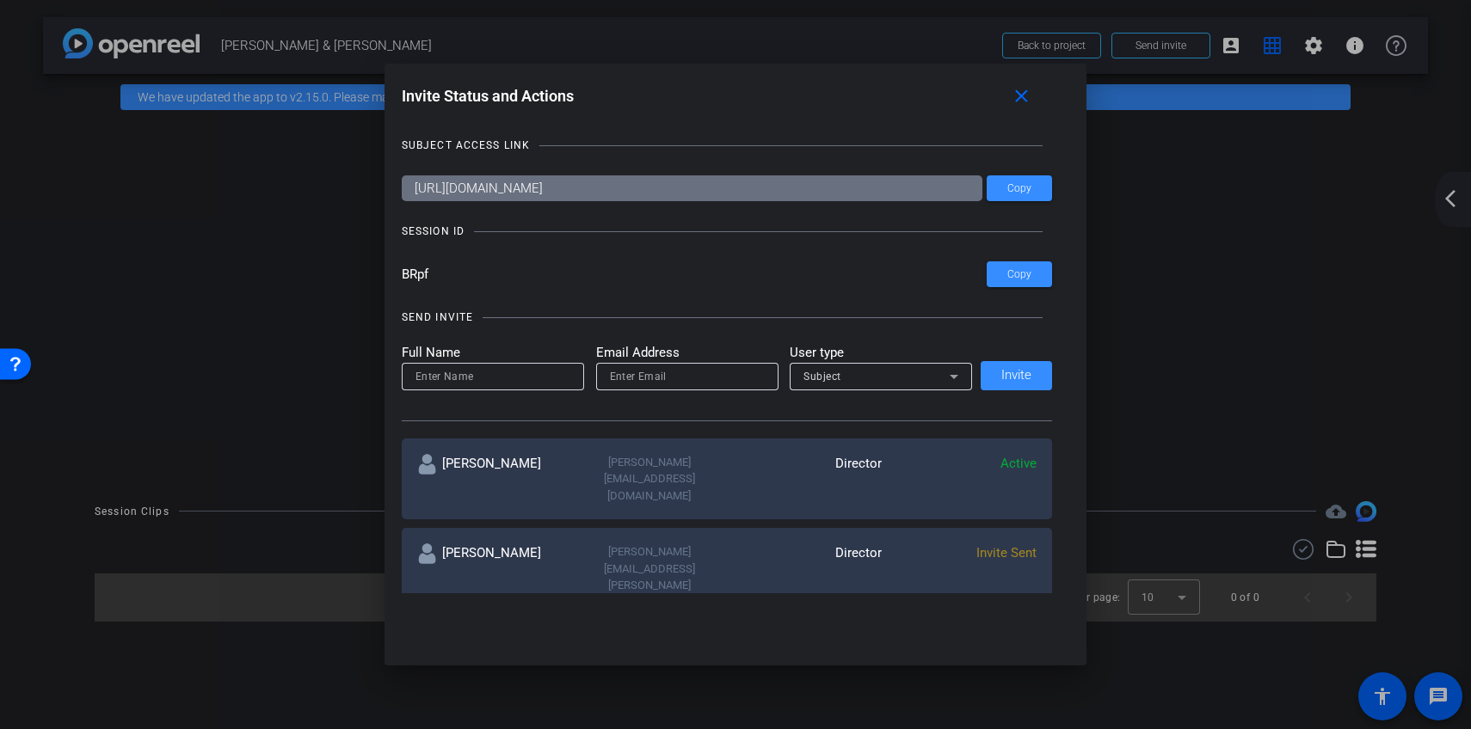
click at [1159, 124] on div at bounding box center [735, 364] width 1471 height 729
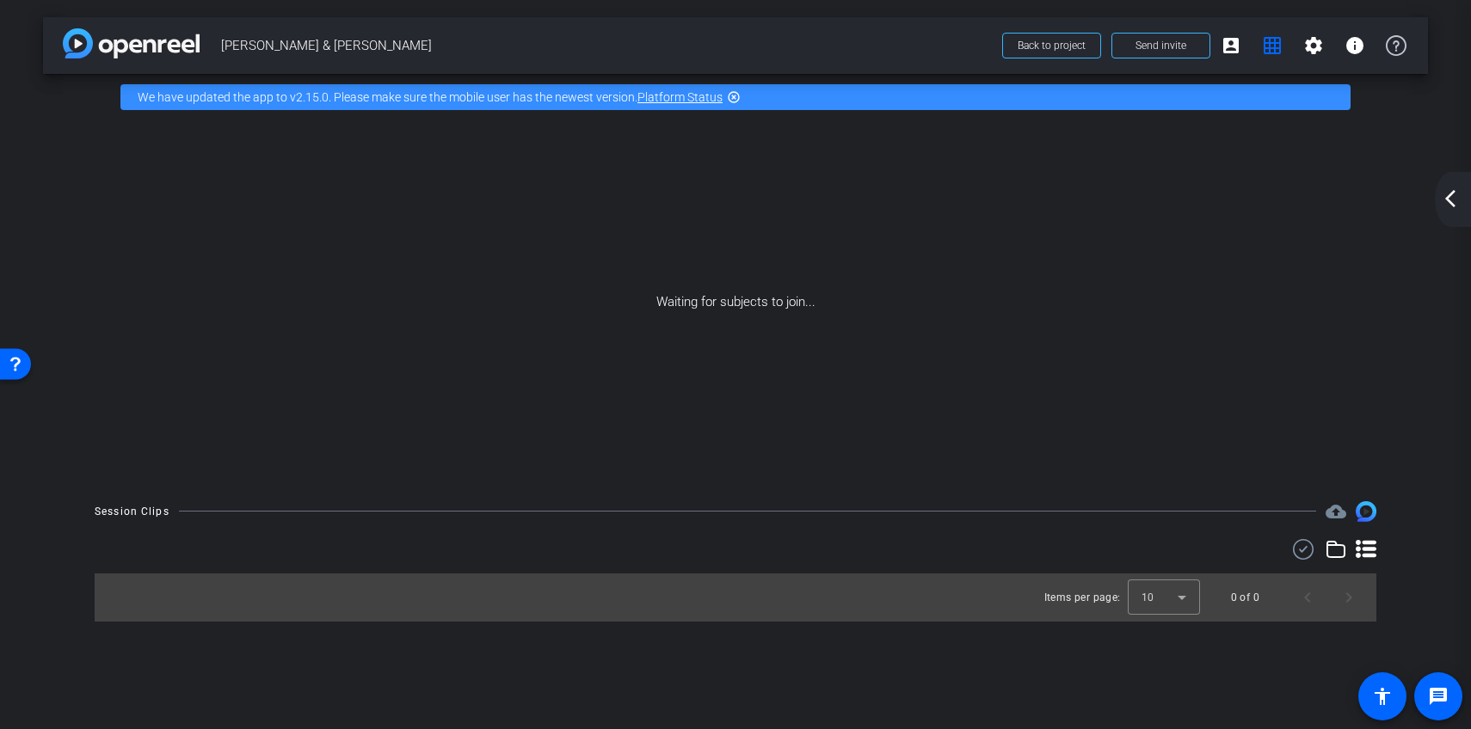
click at [107, 44] on img at bounding box center [131, 43] width 137 height 30
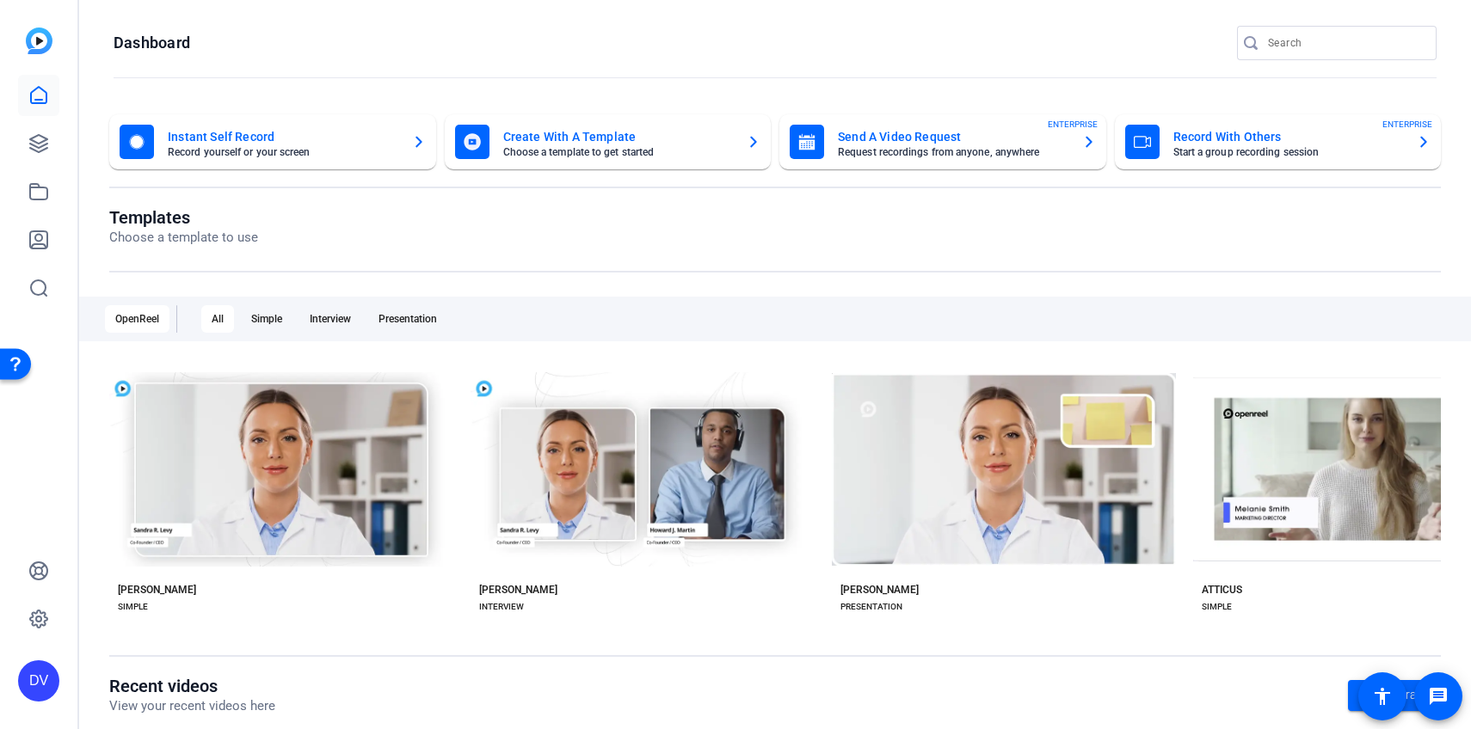
drag, startPoint x: 1451, startPoint y: 19, endPoint x: 1409, endPoint y: 51, distance: 52.8
click at [1409, 51] on mat-toolbar "Dashboard" at bounding box center [774, 48] width 1391 height 97
click at [1409, 51] on input "Search" at bounding box center [1345, 43] width 155 height 21
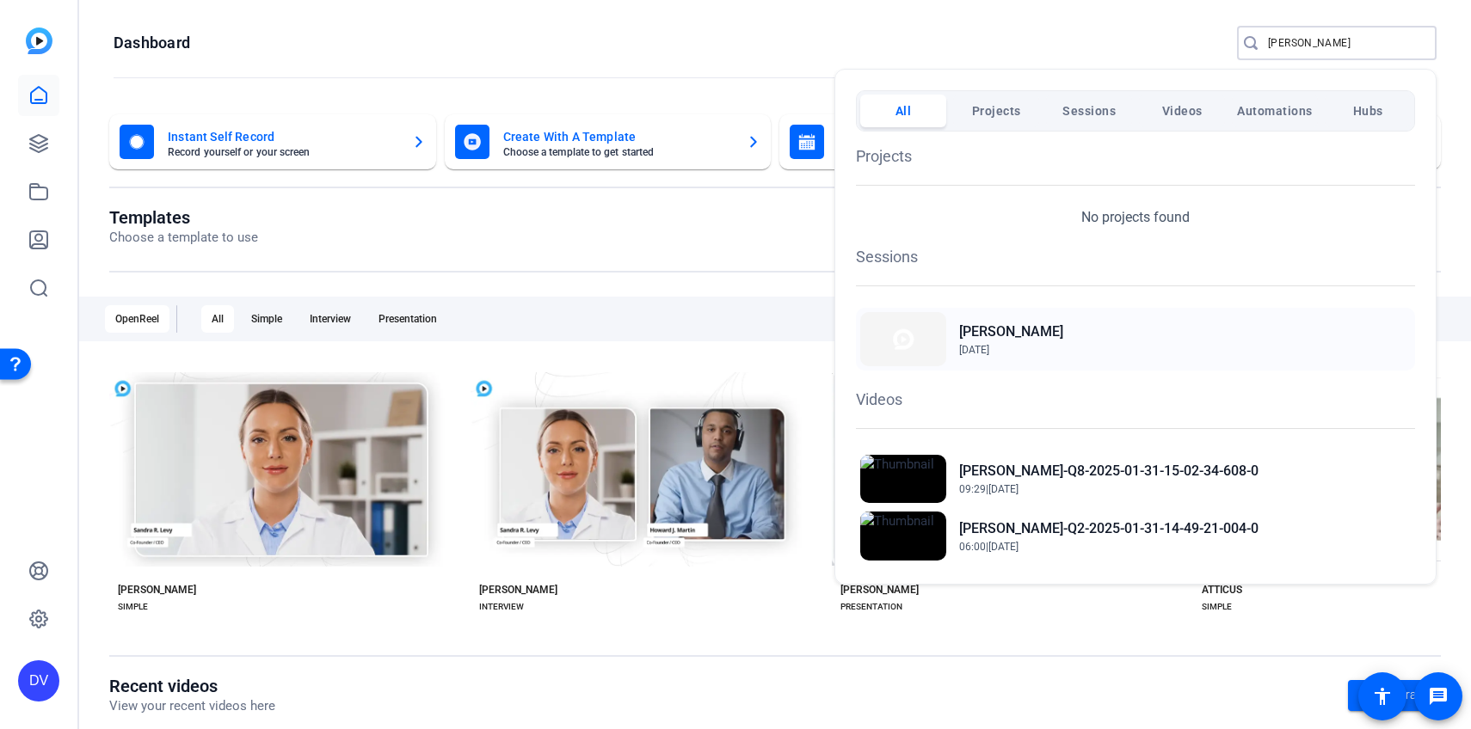
type input "leah"
click at [919, 335] on img at bounding box center [903, 339] width 86 height 54
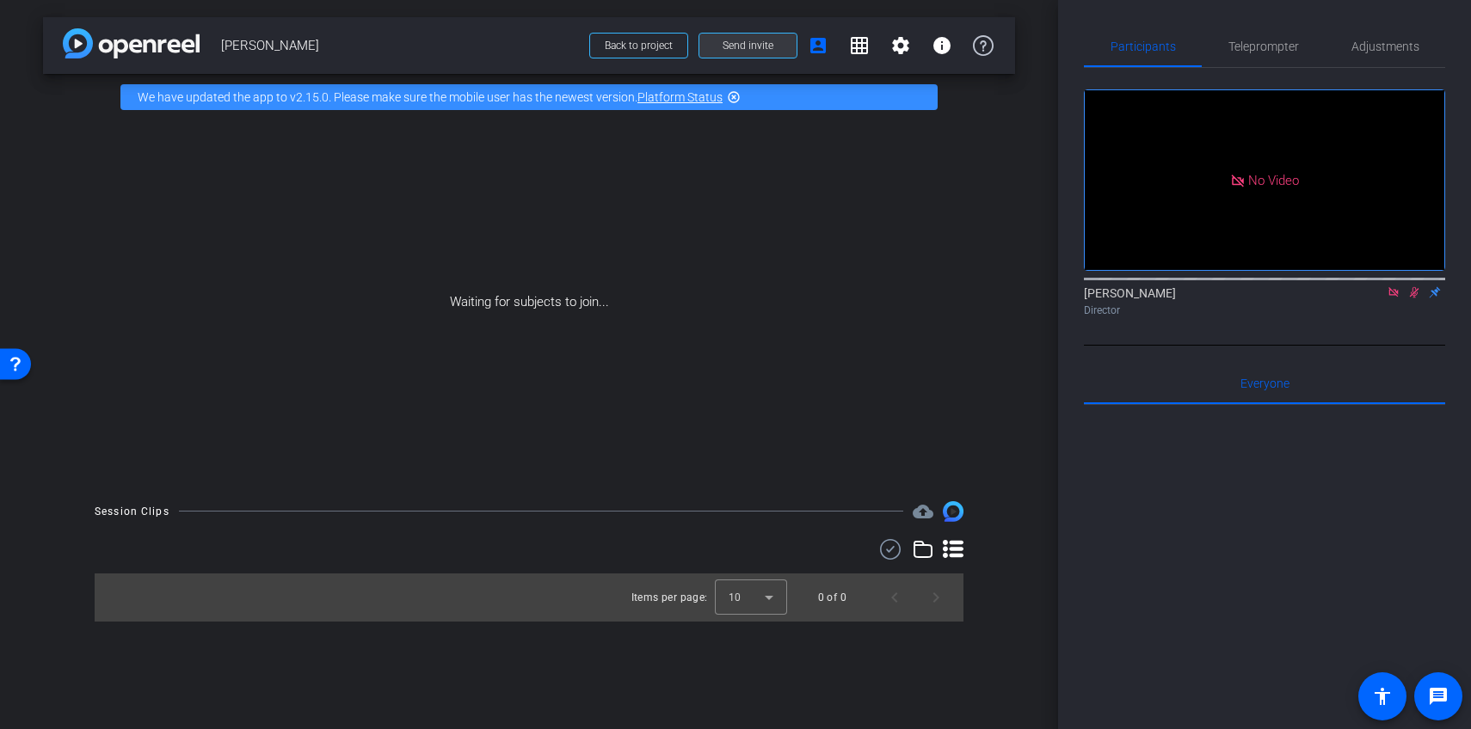
click at [763, 31] on span at bounding box center [747, 45] width 97 height 41
click at [764, 47] on span "Send invite" at bounding box center [747, 46] width 51 height 14
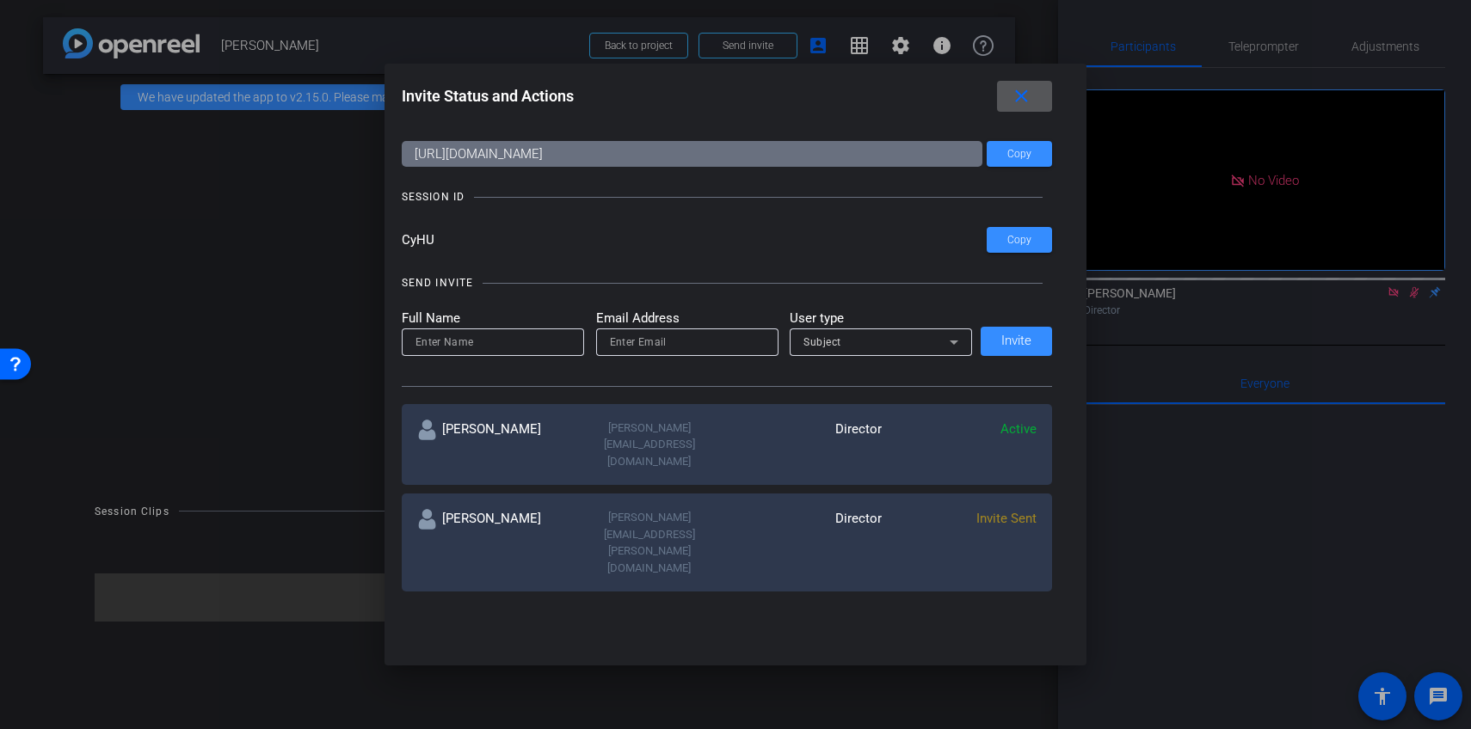
scroll to position [43, 0]
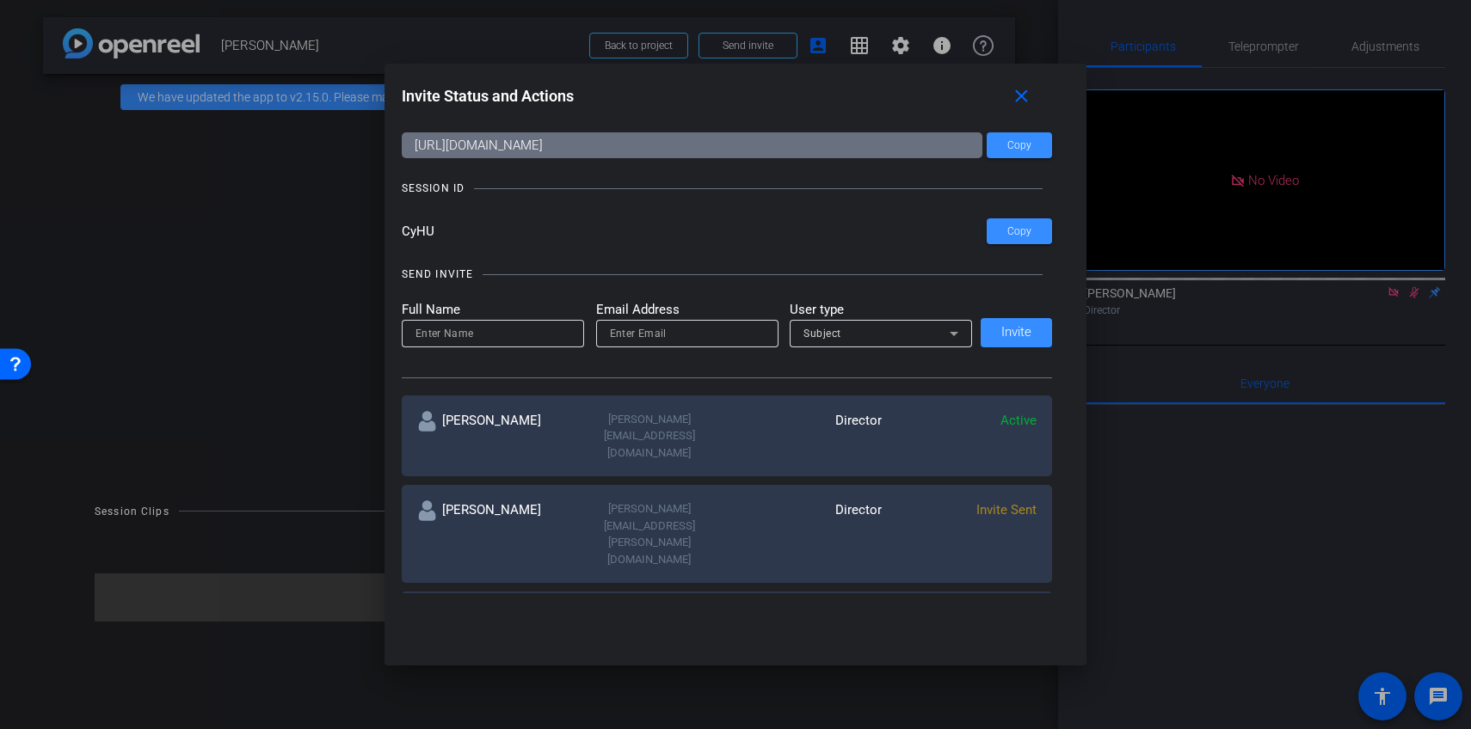
click at [1027, 607] on mat-icon "more_horiz" at bounding box center [1026, 617] width 21 height 21
click at [1059, 585] on span "Re-Send Invite" at bounding box center [1093, 590] width 129 height 21
